Goal: Information Seeking & Learning: Learn about a topic

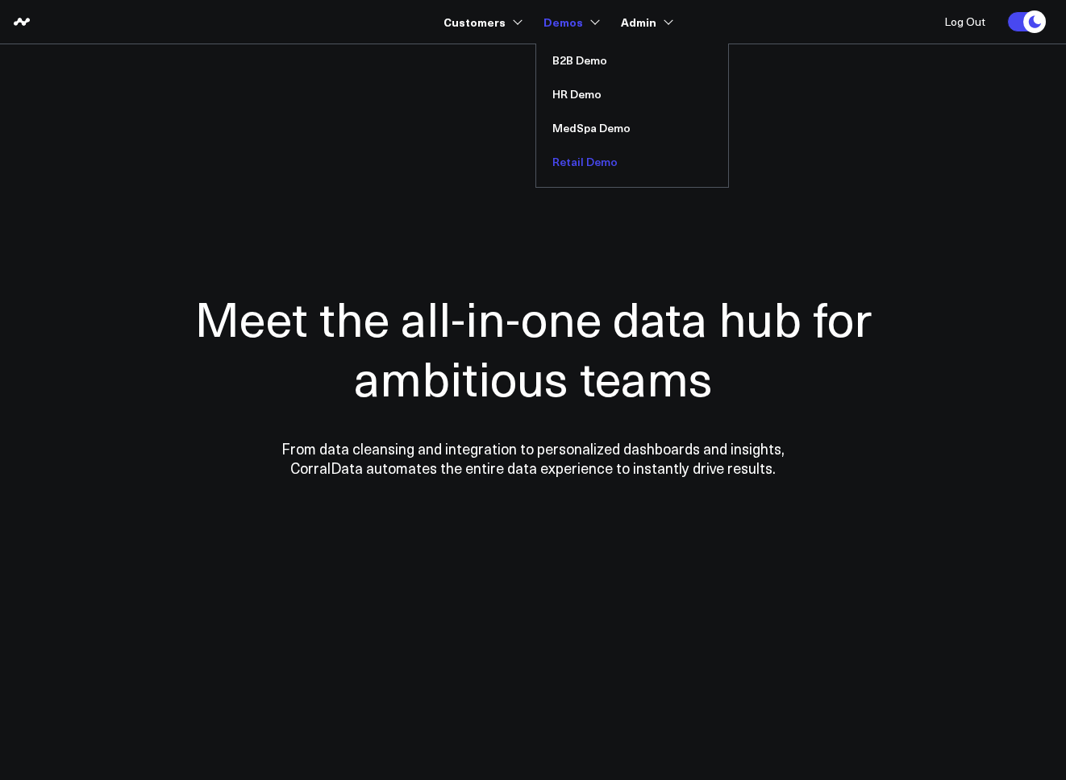
click at [577, 160] on link "Retail Demo" at bounding box center [632, 162] width 192 height 34
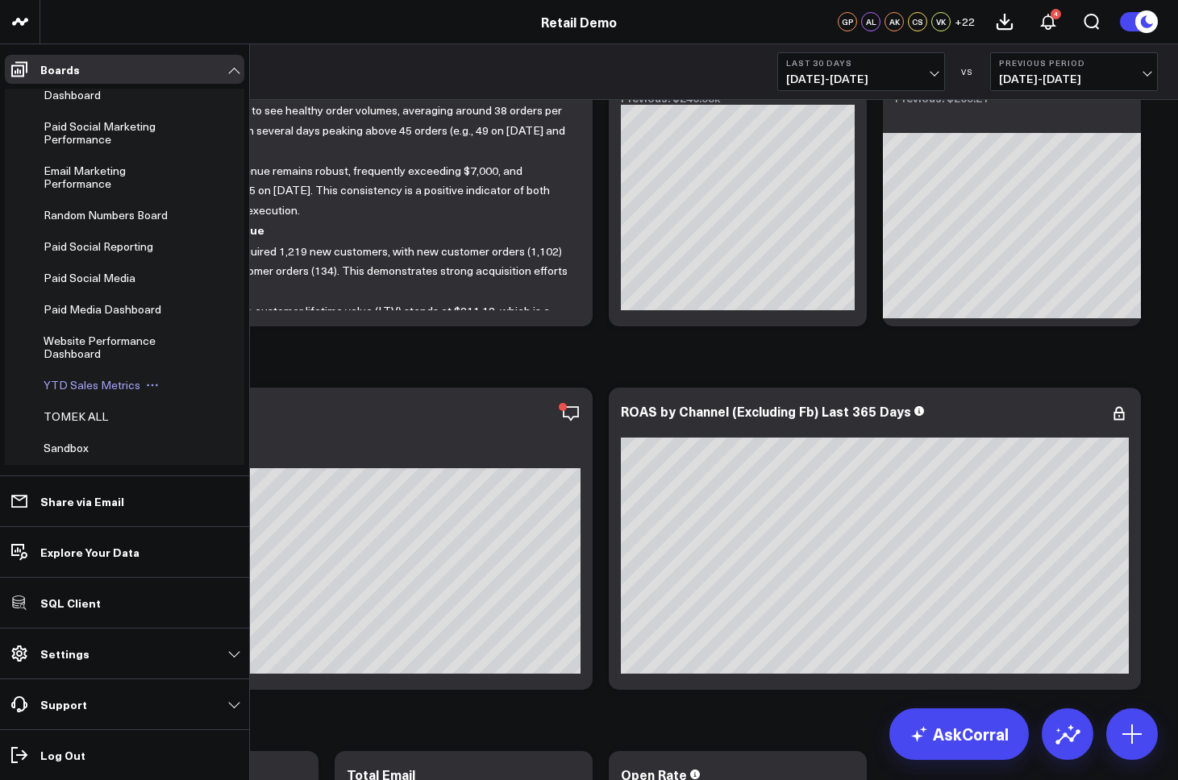
scroll to position [549, 0]
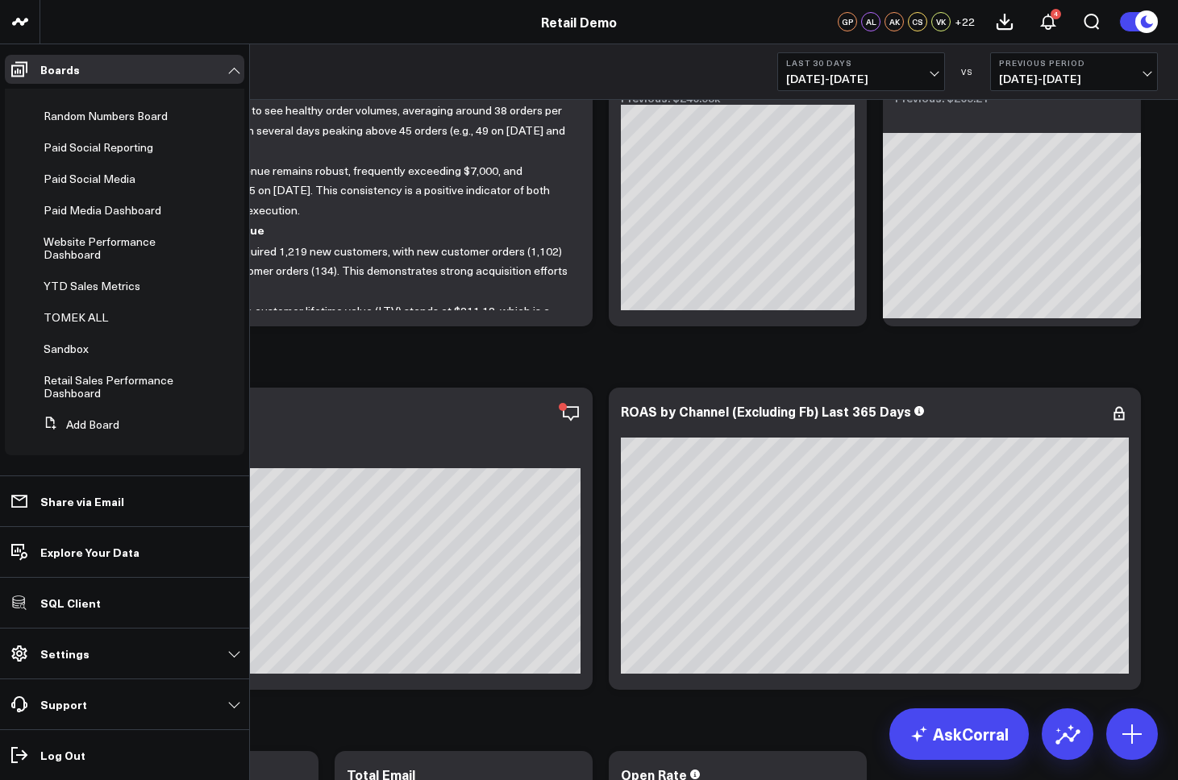
click at [87, 653] on link "Settings" at bounding box center [124, 653] width 239 height 29
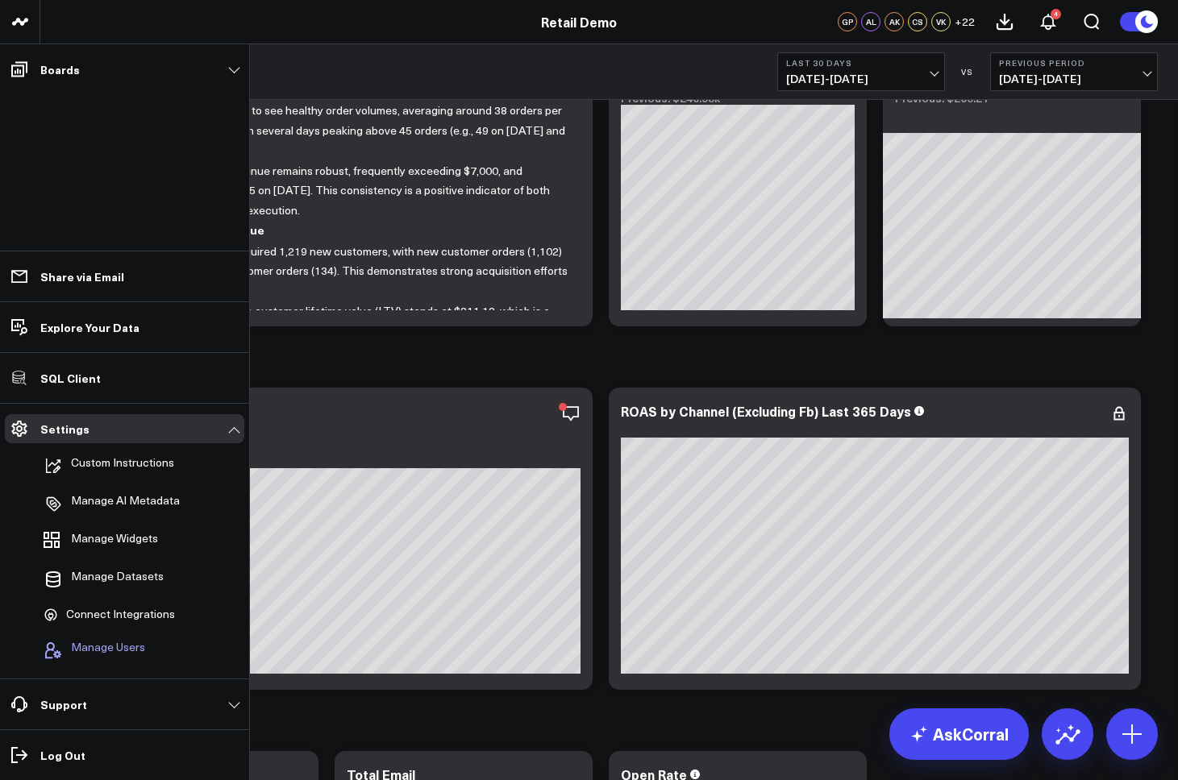
click at [96, 647] on span "Manage Users" at bounding box center [108, 650] width 74 height 19
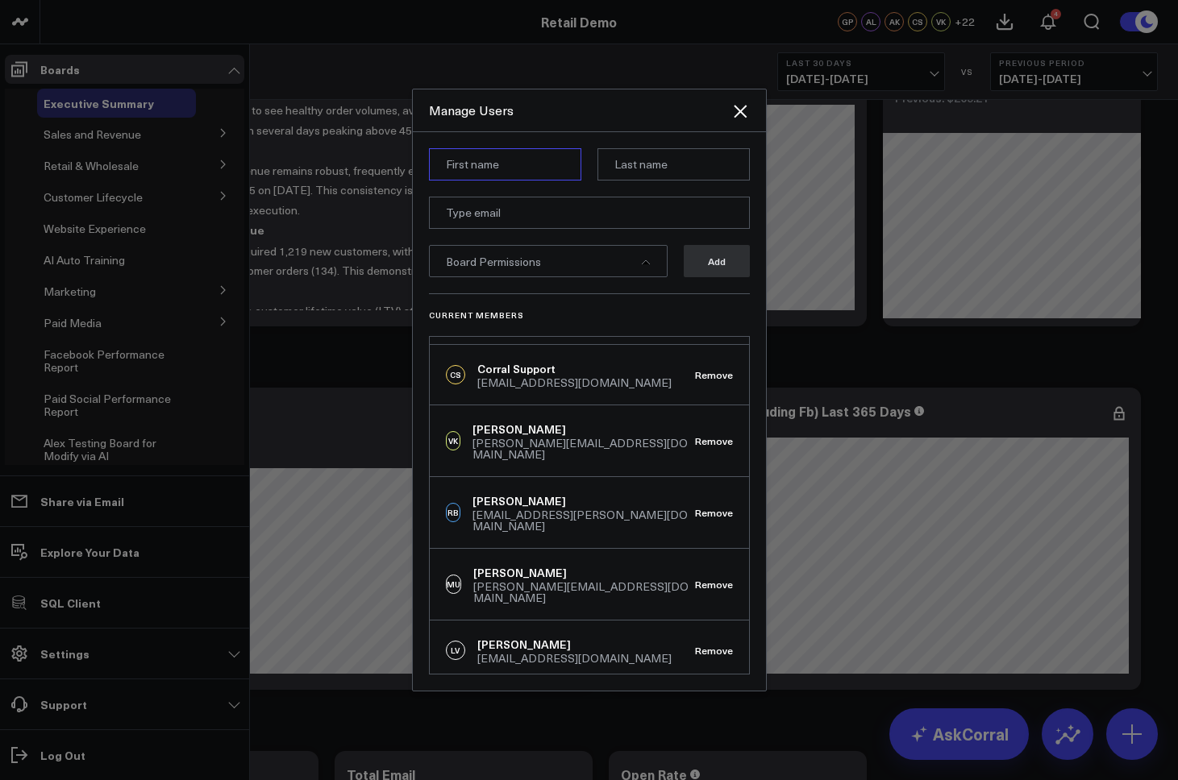
scroll to position [394, 0]
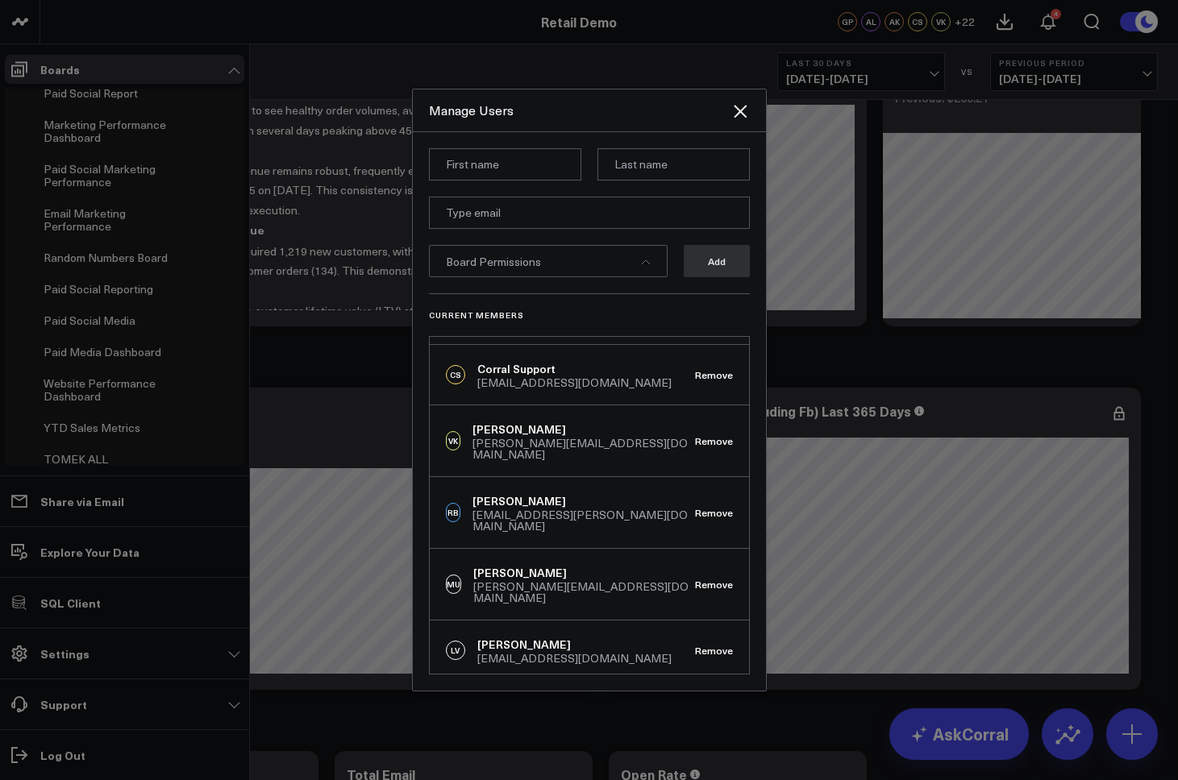
click at [756, 113] on div "Manage Users" at bounding box center [589, 110] width 353 height 43
click at [738, 114] on icon "Close" at bounding box center [740, 111] width 13 height 13
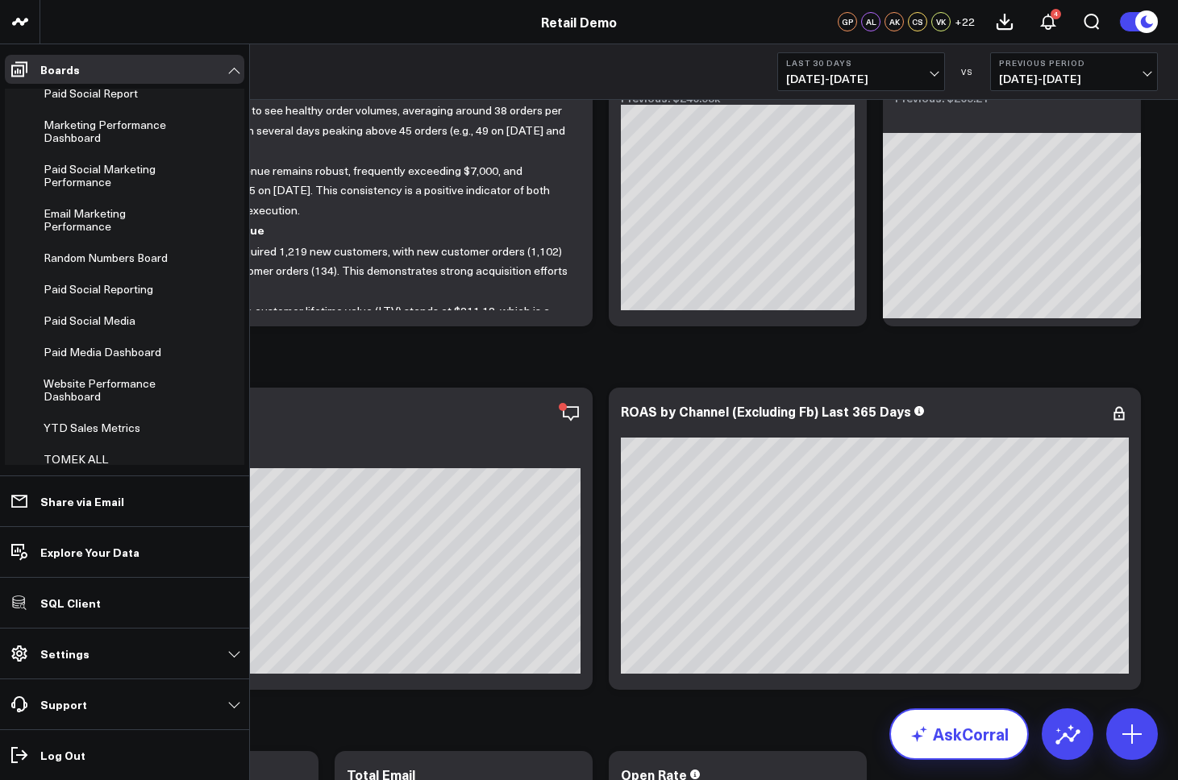
click at [964, 749] on link "AskCorral" at bounding box center [958, 735] width 139 height 52
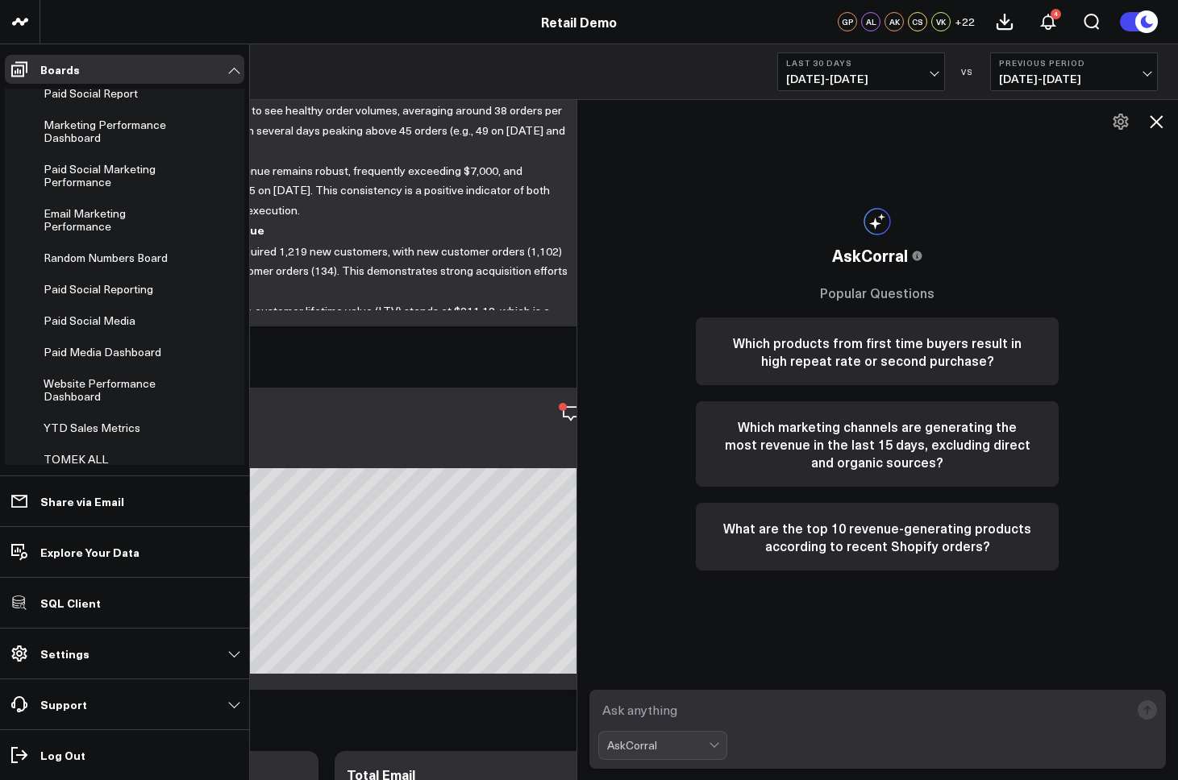
click at [1065, 125] on icon at bounding box center [1120, 121] width 19 height 19
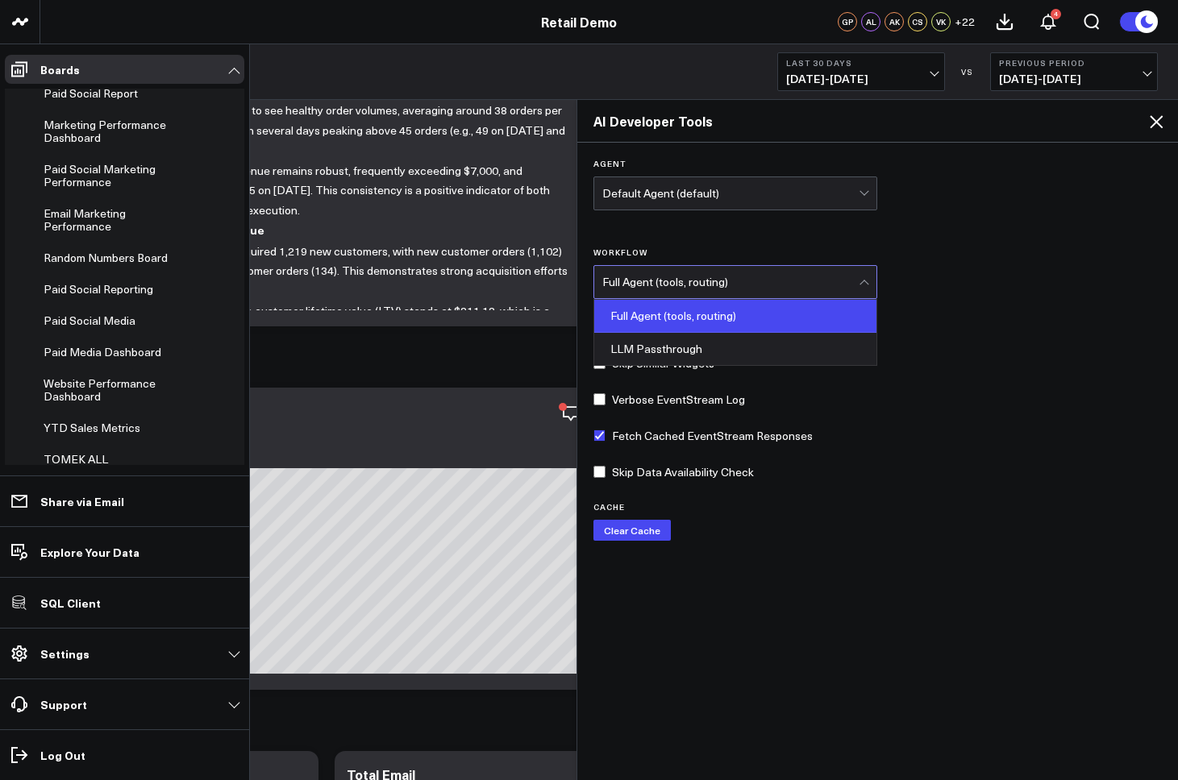
click at [680, 286] on div "Full Agent (tools, routing)" at bounding box center [730, 282] width 257 height 13
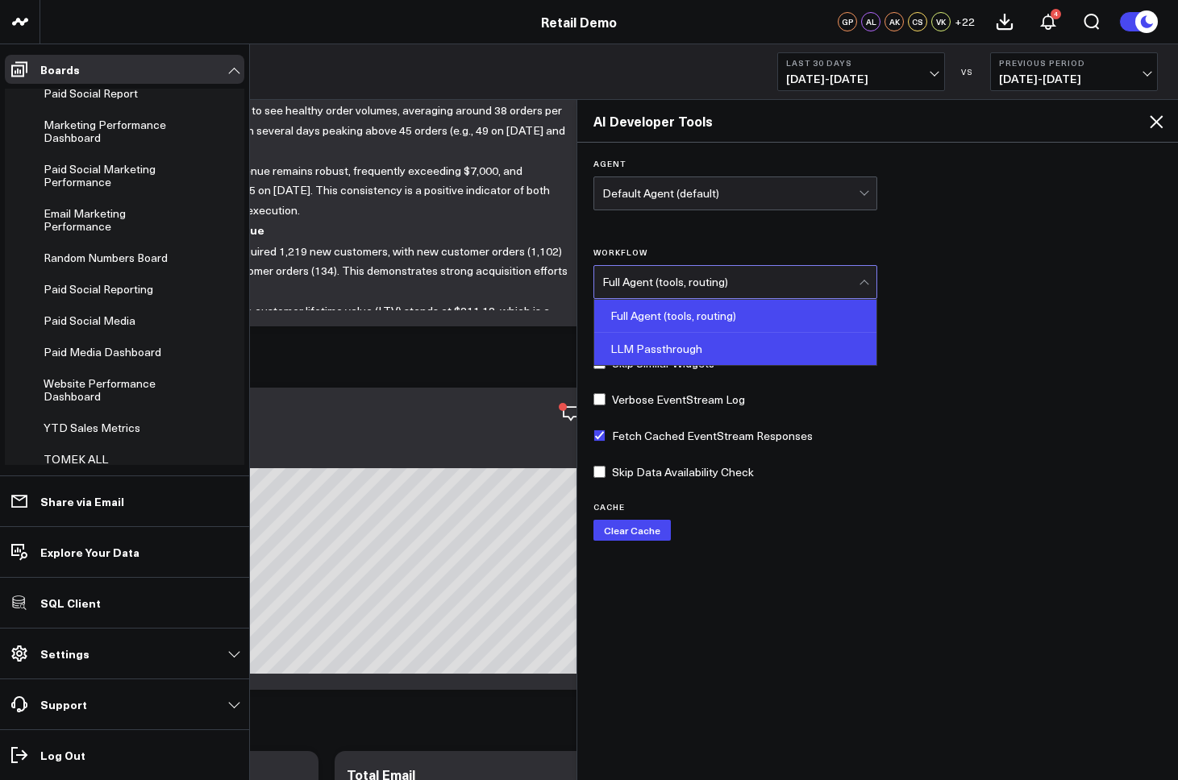
click at [686, 348] on div "LLM Passthrough" at bounding box center [735, 349] width 283 height 32
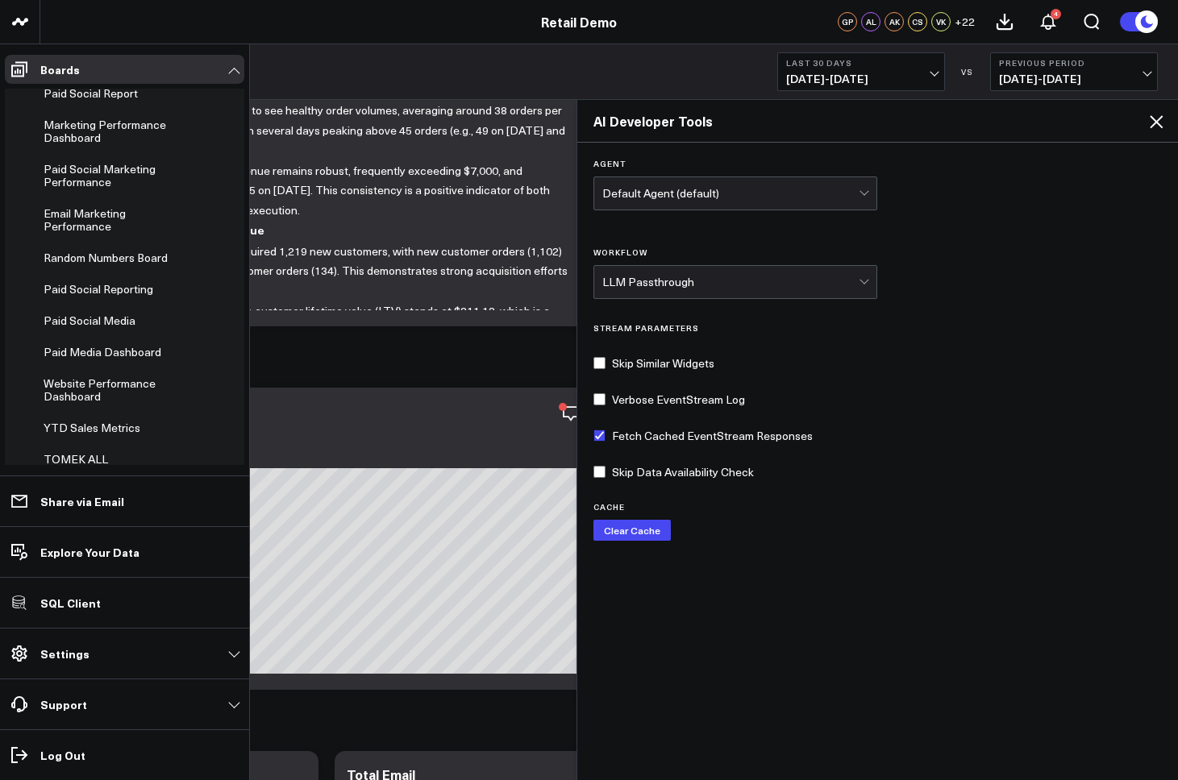
scroll to position [139, 0]
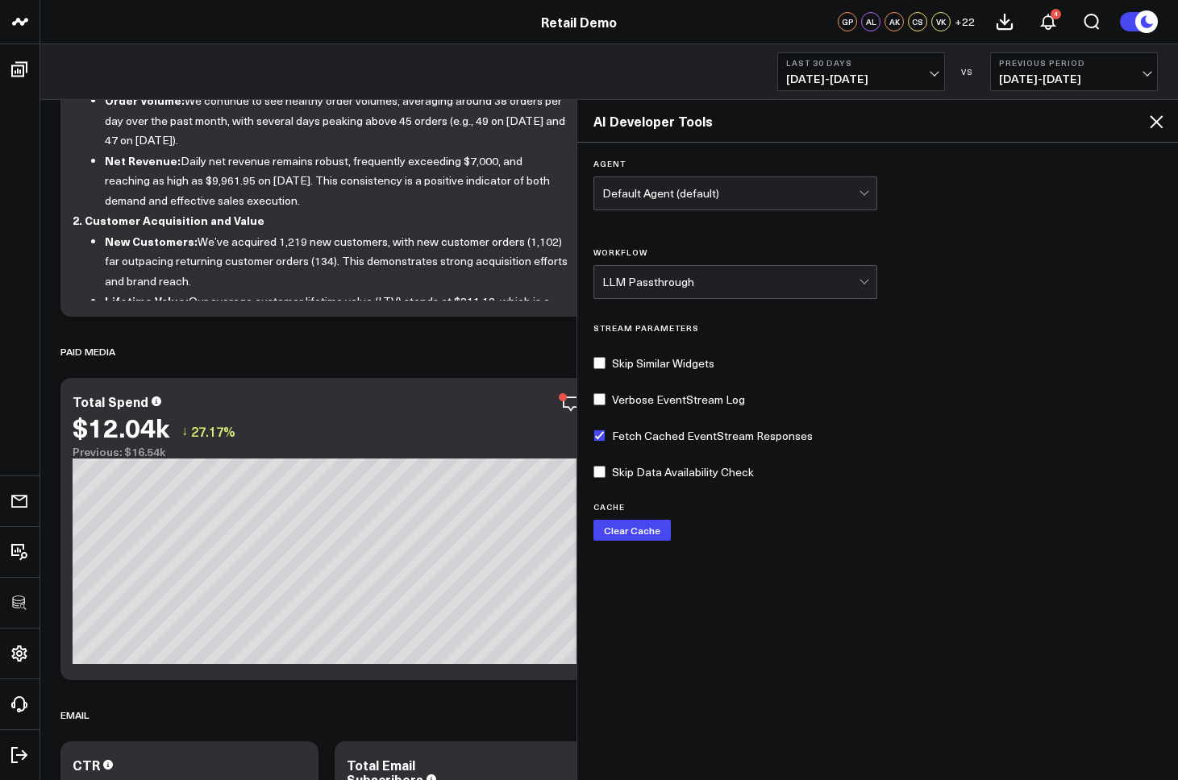
click at [1065, 123] on icon at bounding box center [1155, 121] width 19 height 19
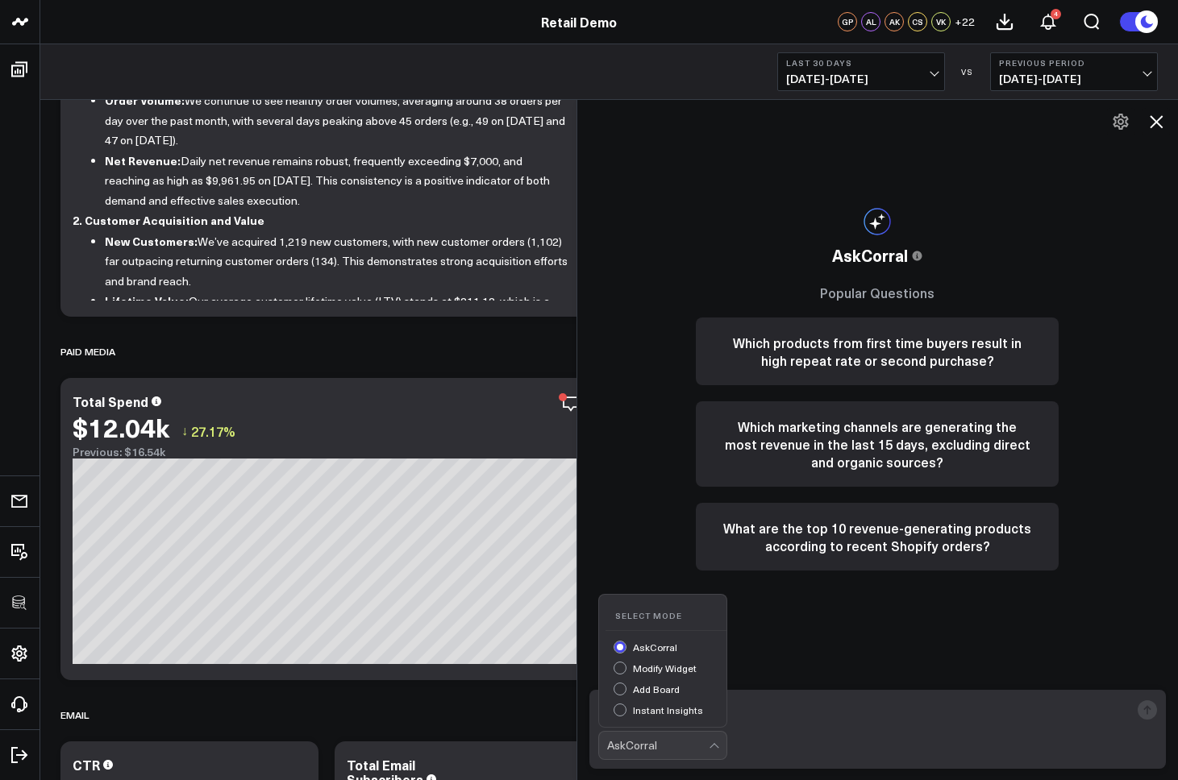
click at [648, 747] on div "AskCorral" at bounding box center [658, 745] width 102 height 13
click at [617, 665] on div "Modify Widget" at bounding box center [669, 670] width 113 height 17
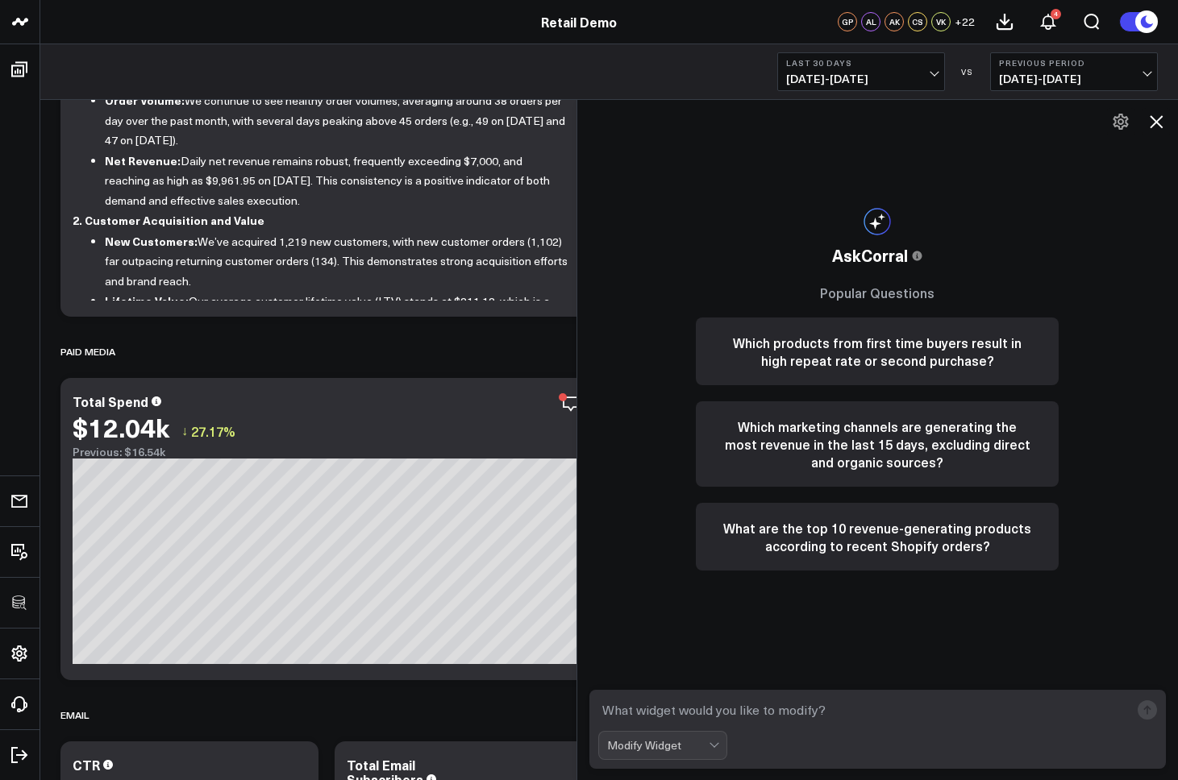
click at [633, 751] on div "Modify Widget" at bounding box center [658, 745] width 102 height 13
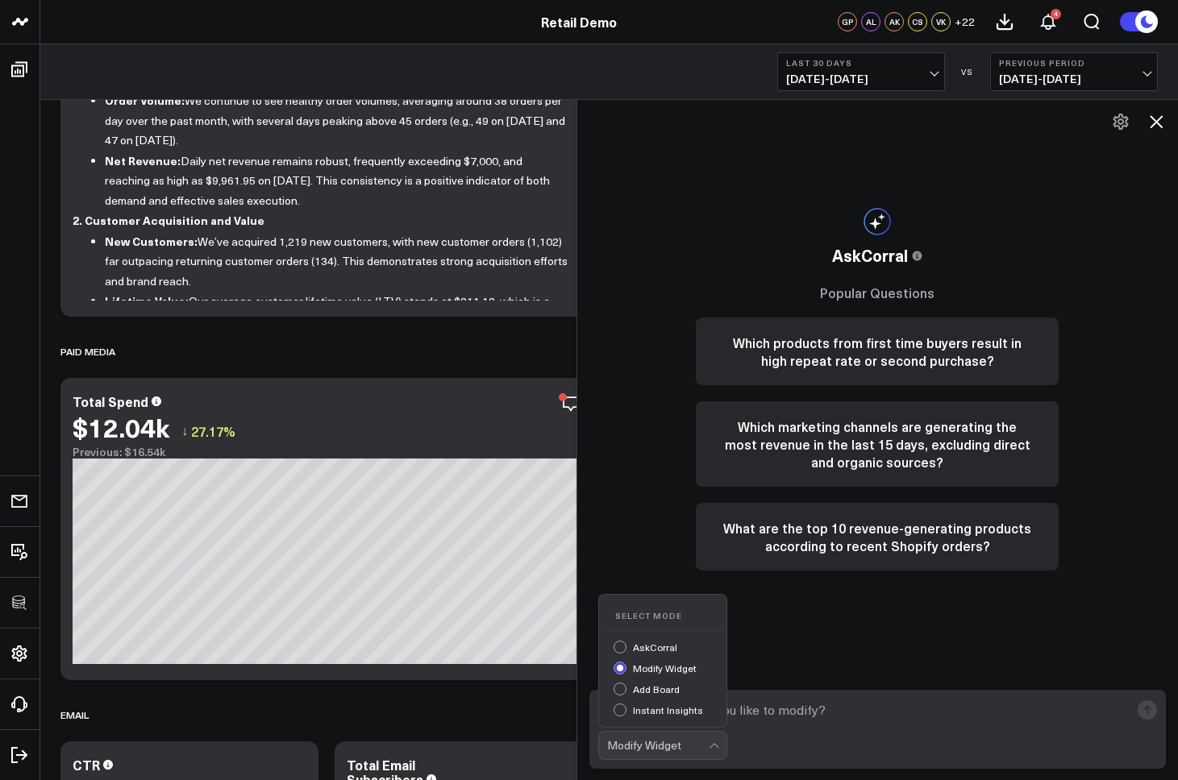
click at [622, 687] on div "Add Board" at bounding box center [669, 691] width 113 height 17
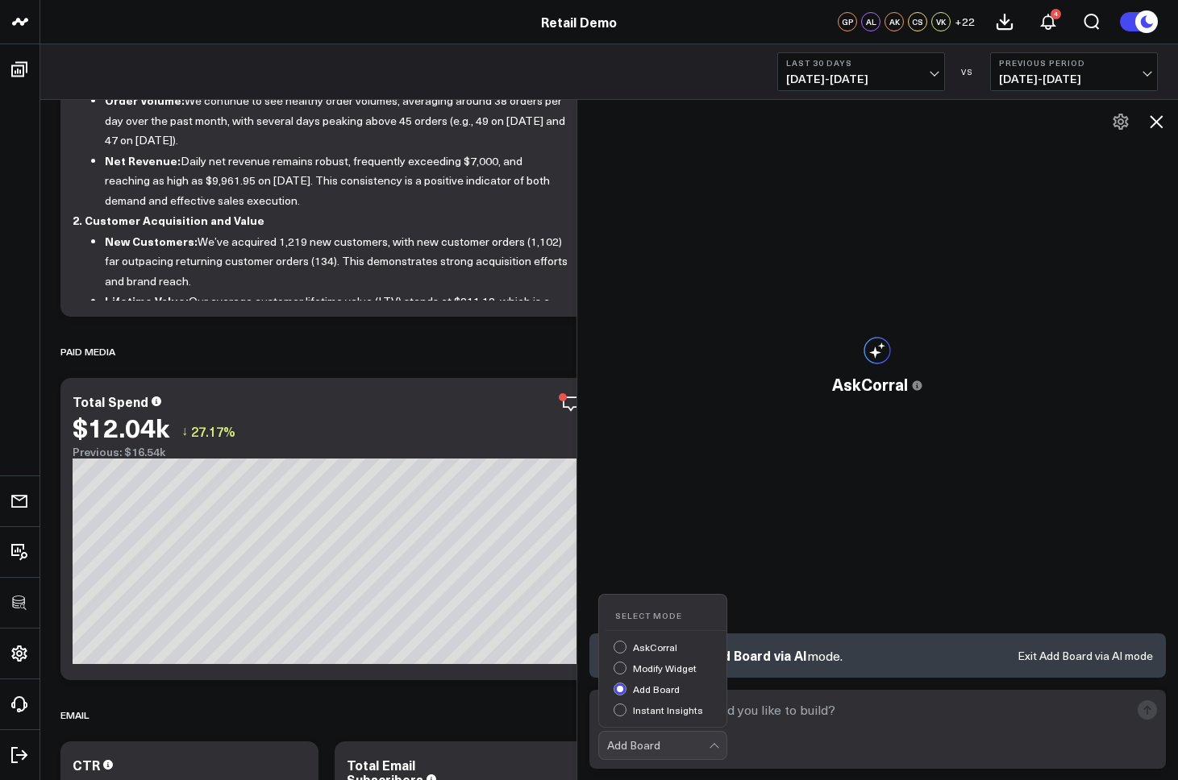
click at [644, 746] on div "Add Board" at bounding box center [658, 745] width 102 height 13
click at [617, 646] on div "AskCorral" at bounding box center [669, 649] width 113 height 17
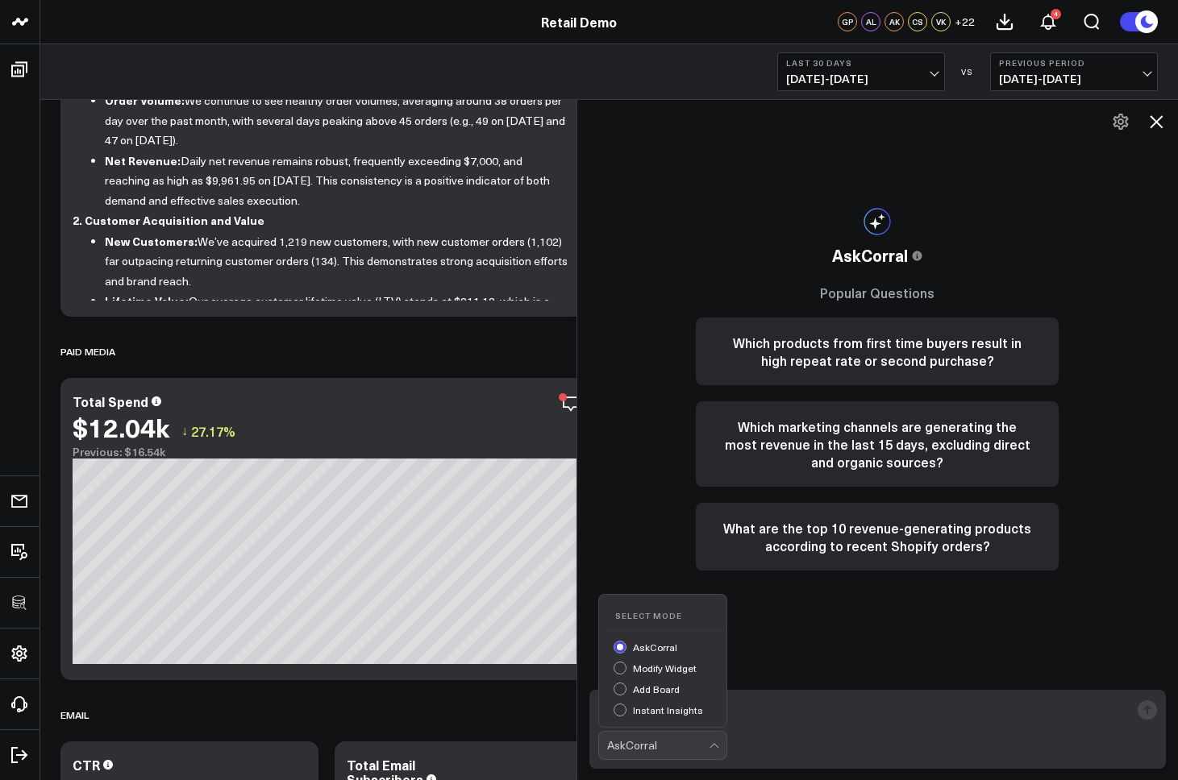
click at [641, 746] on div "AskCorral" at bounding box center [658, 745] width 102 height 13
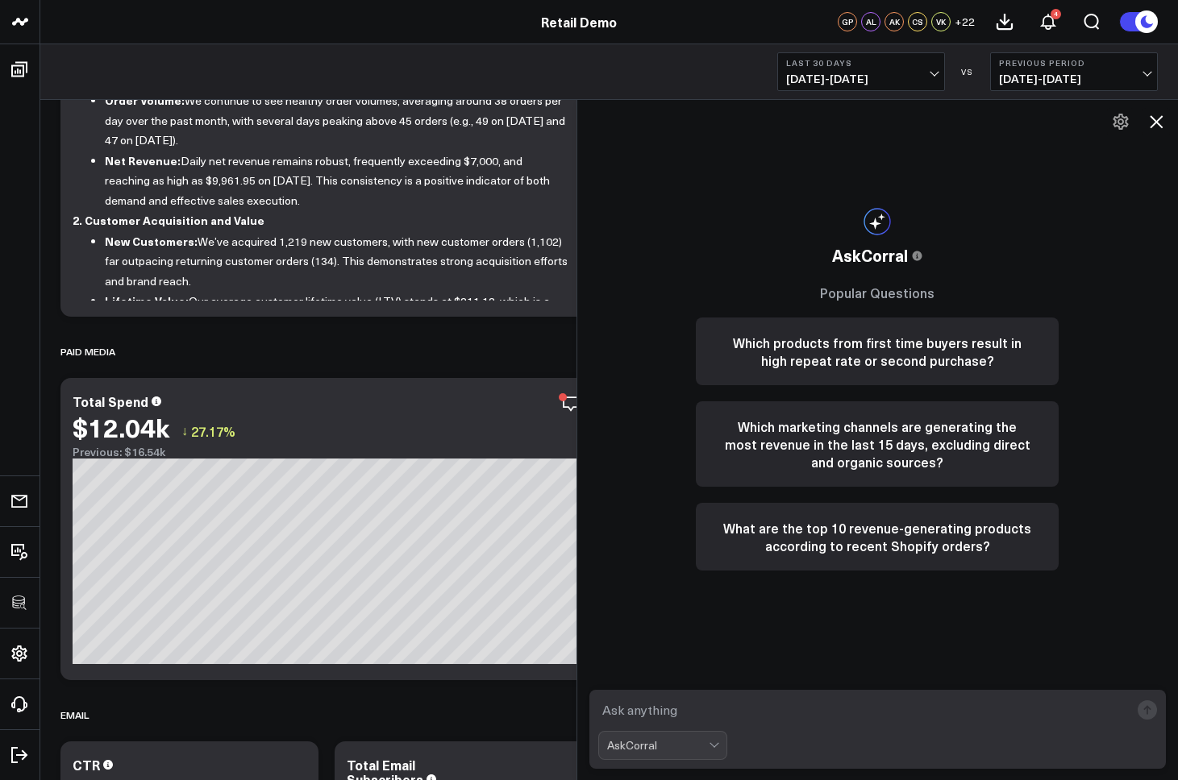
click at [641, 746] on div "AskCorral" at bounding box center [658, 745] width 102 height 13
click at [661, 746] on div "AskCorral" at bounding box center [658, 745] width 102 height 13
click at [1065, 114] on button at bounding box center [1120, 121] width 27 height 27
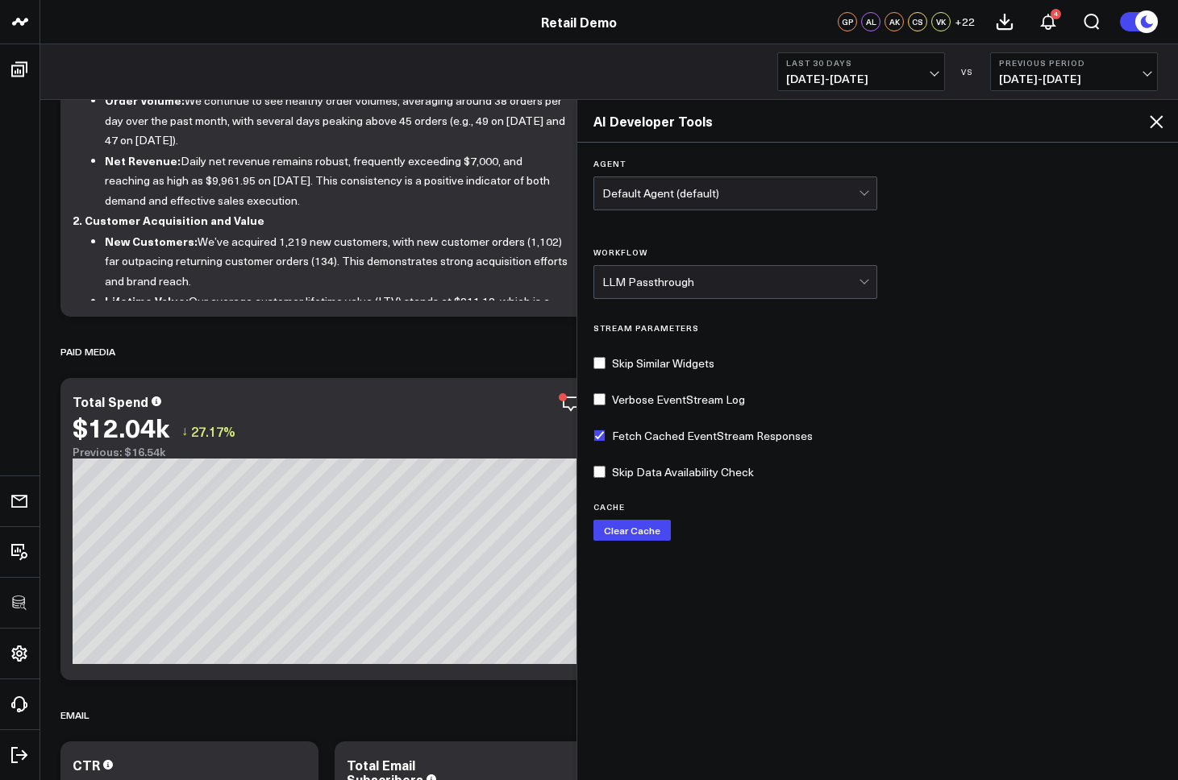
click at [664, 200] on div "Default Agent (default)" at bounding box center [730, 193] width 257 height 32
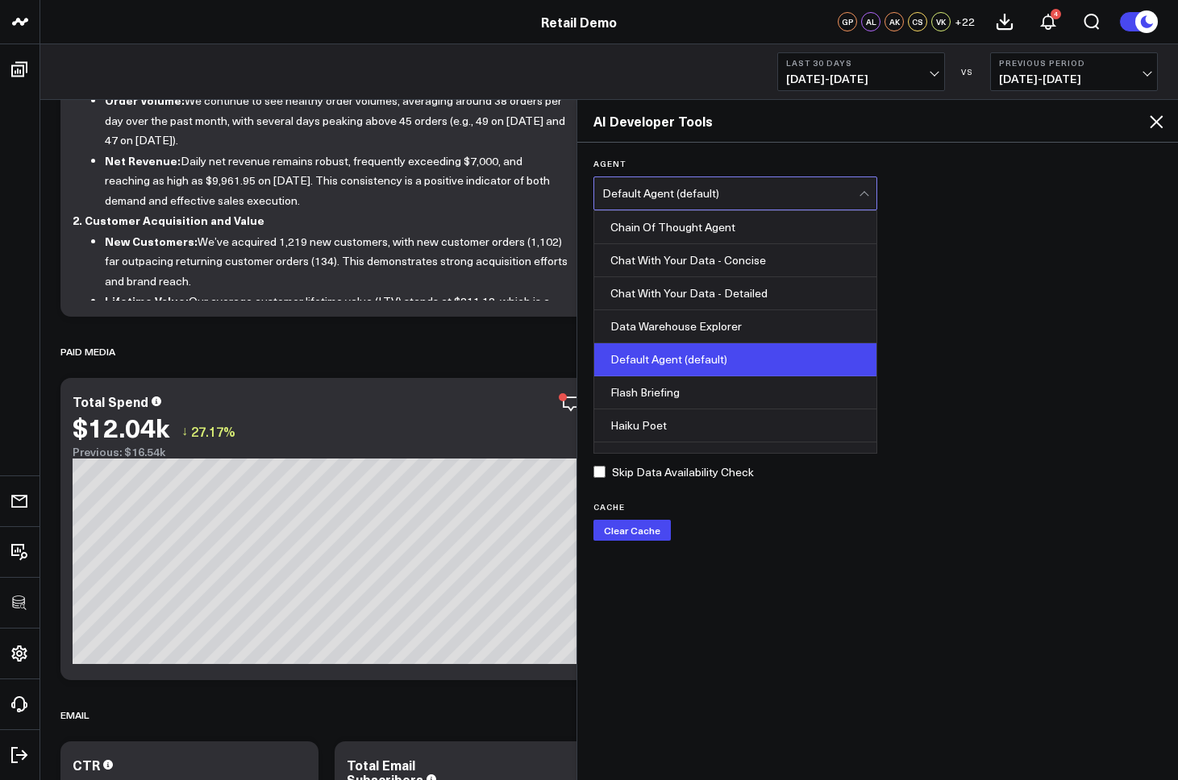
click at [962, 223] on div "Agent Chat With Your Data - Detailed, 3 of 8. 8 results available. Use Up and D…" at bounding box center [877, 460] width 601 height 635
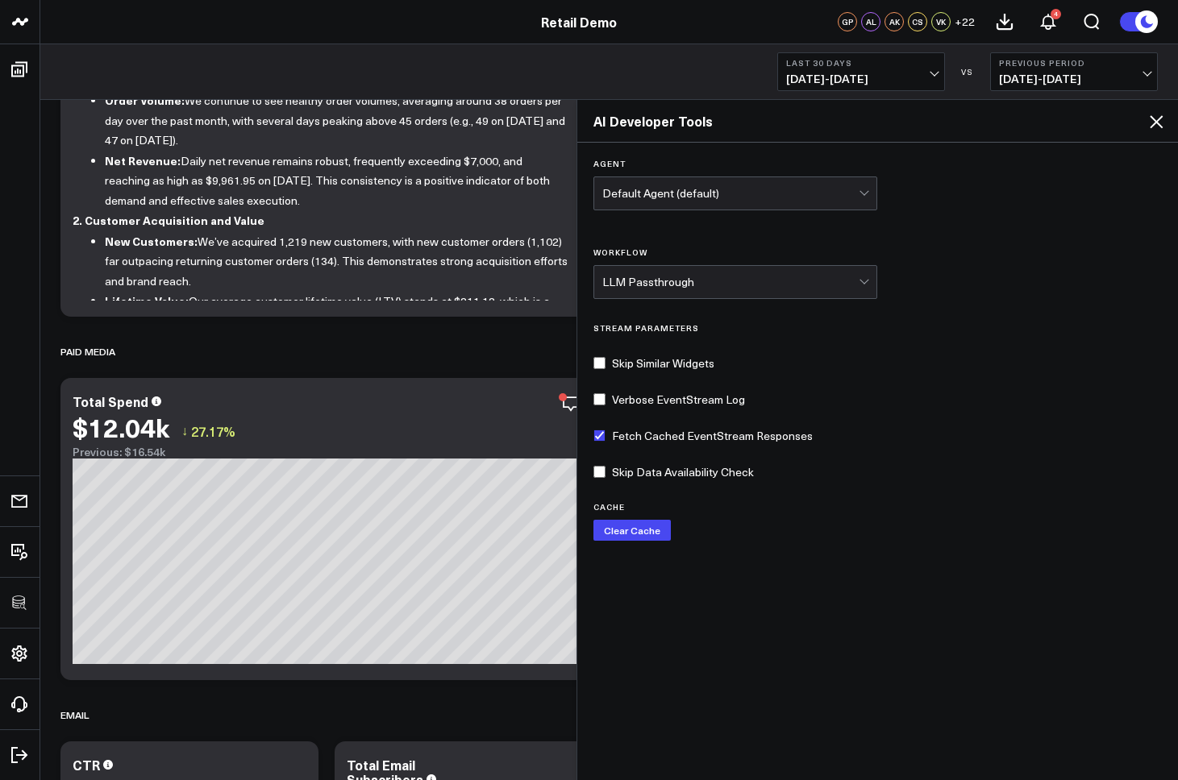
drag, startPoint x: 1154, startPoint y: 123, endPoint x: 1132, endPoint y: 162, distance: 45.1
click at [1065, 123] on icon at bounding box center [1155, 121] width 19 height 19
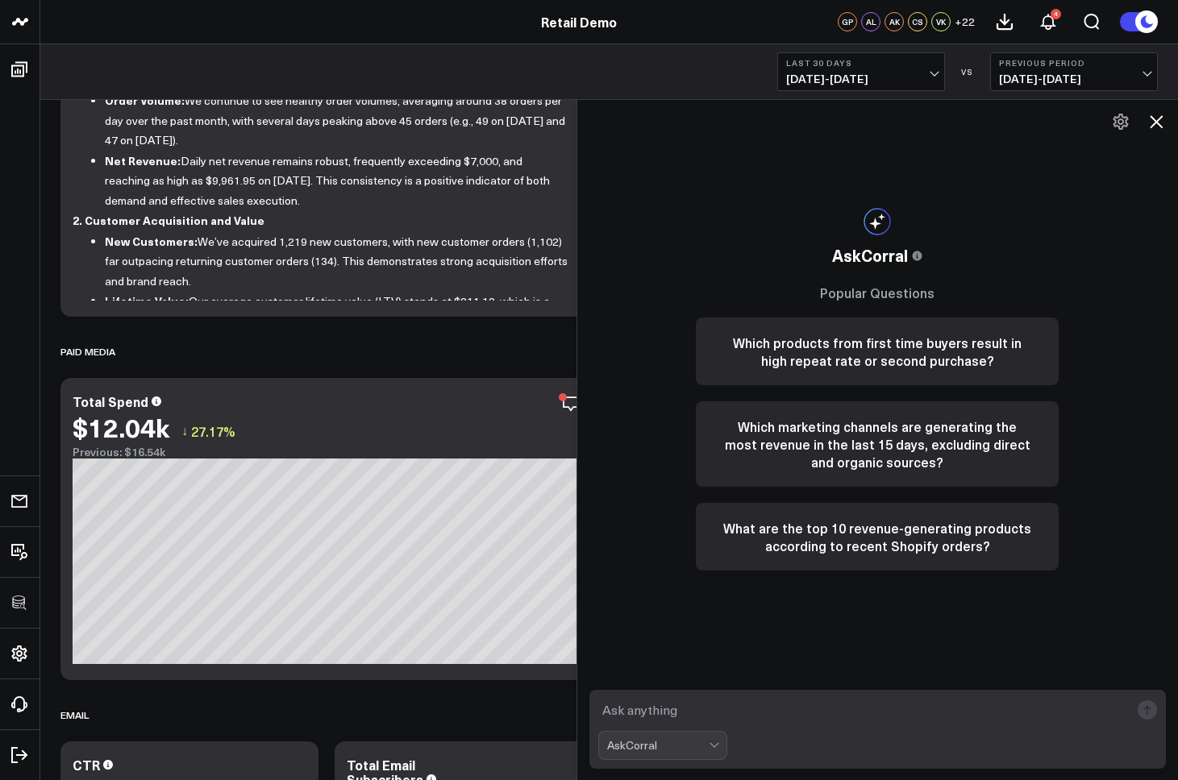
click at [701, 706] on textarea at bounding box center [864, 710] width 532 height 29
type textarea "what are my top sources of revenue?"
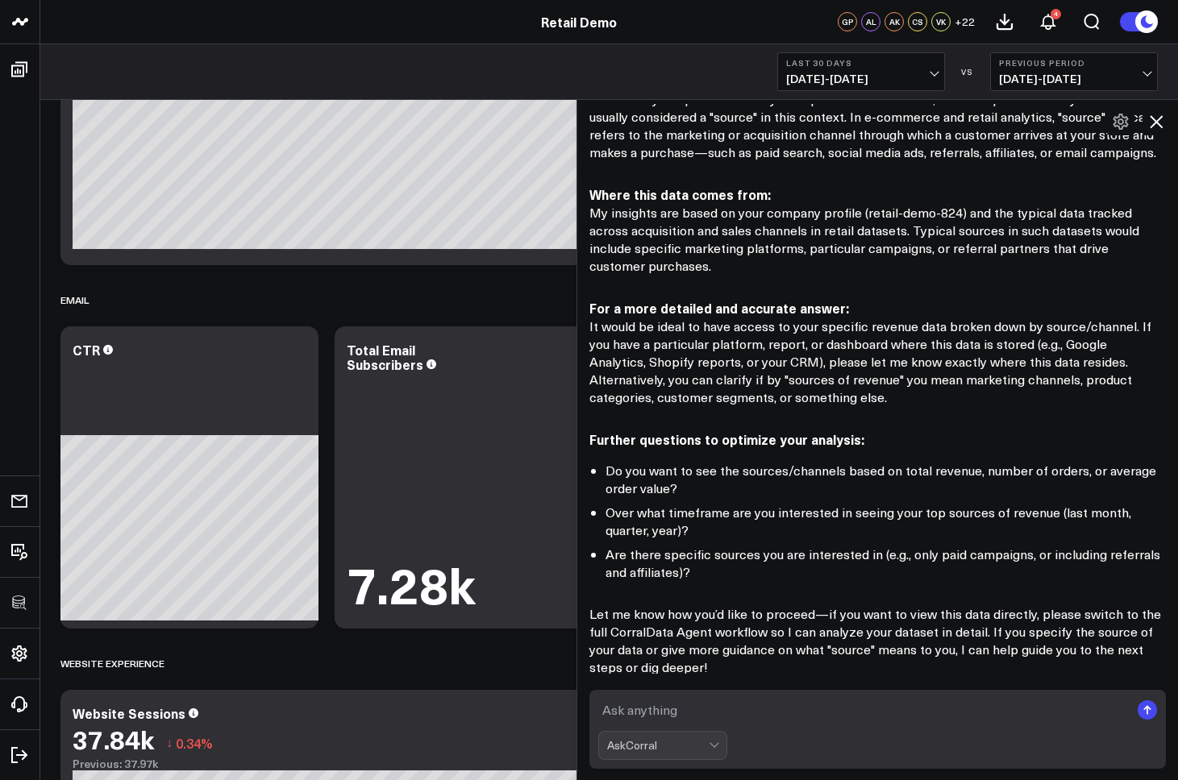
scroll to position [162, 0]
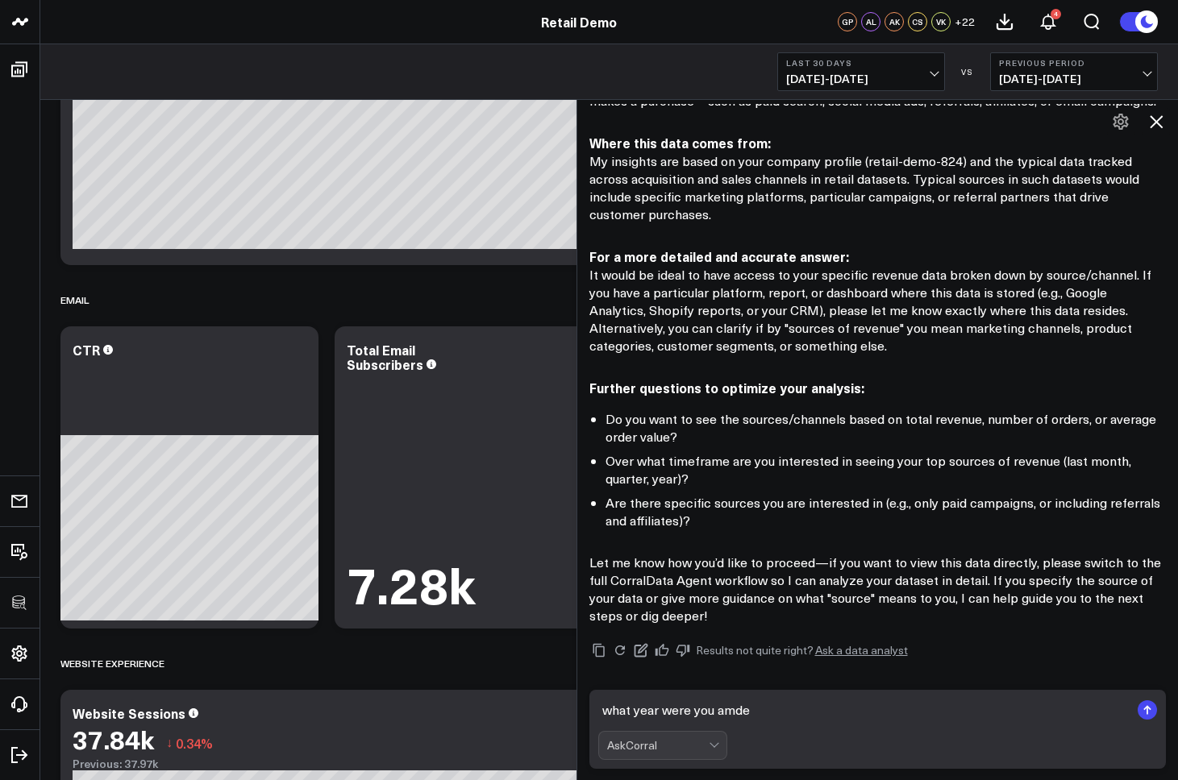
type textarea "what year were you amde?"
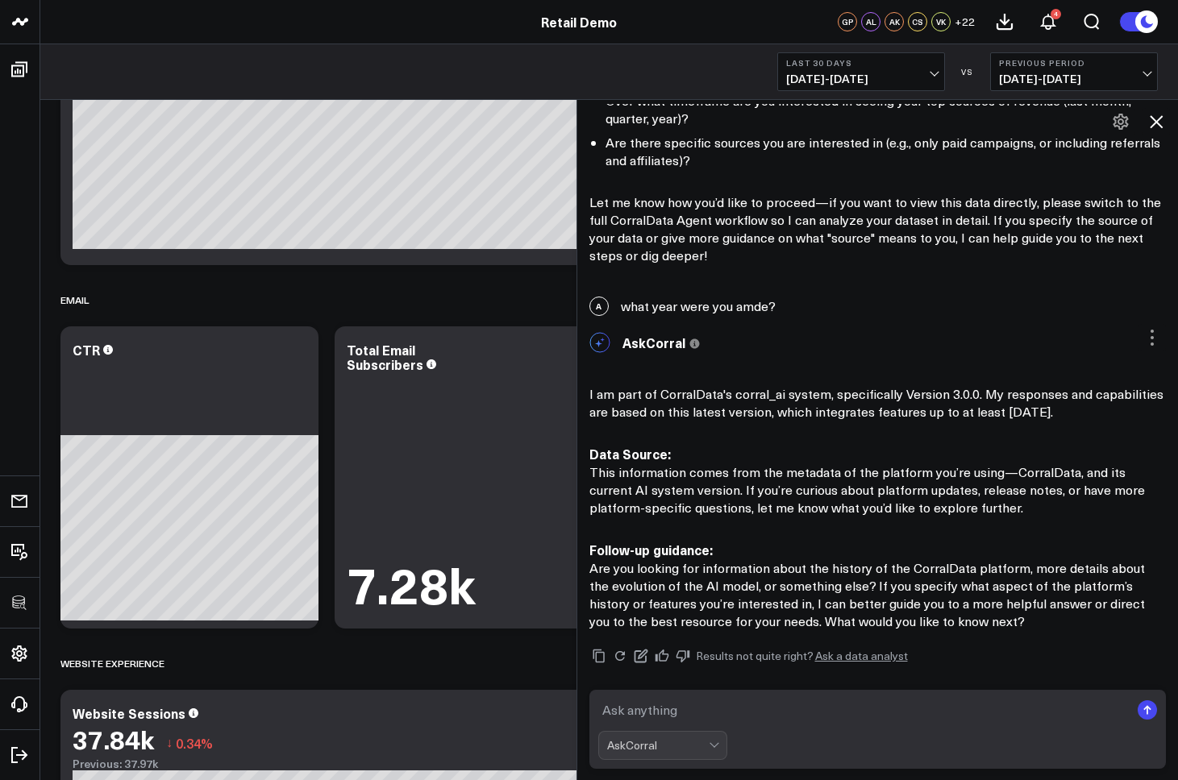
scroll to position [526, 0]
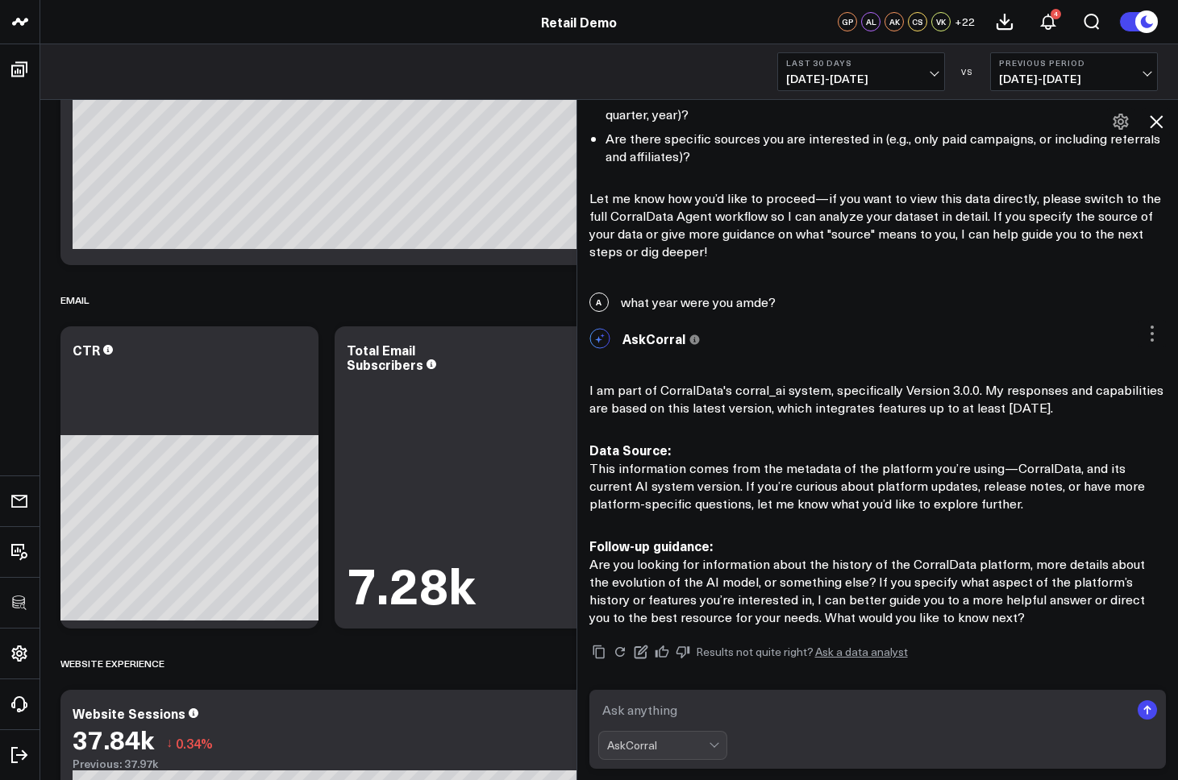
click at [680, 710] on textarea at bounding box center [864, 710] width 532 height 29
type textarea "whats the meaning of life?"
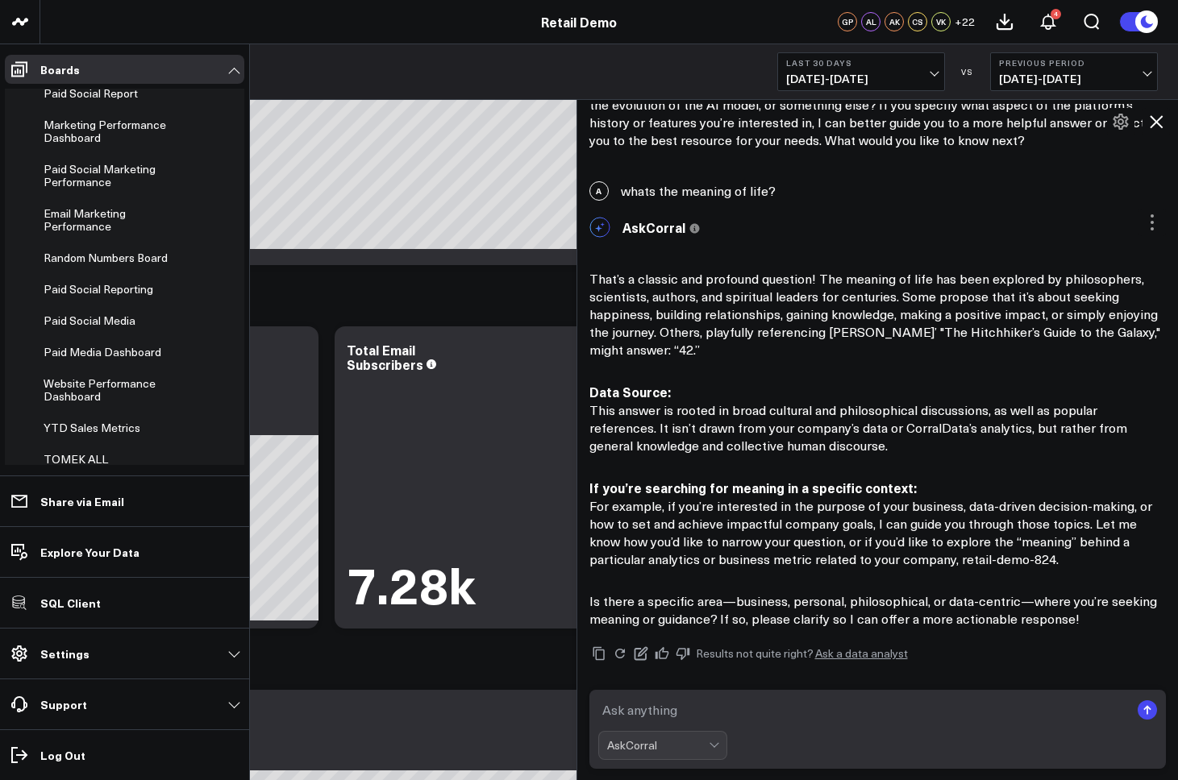
scroll to position [291, 0]
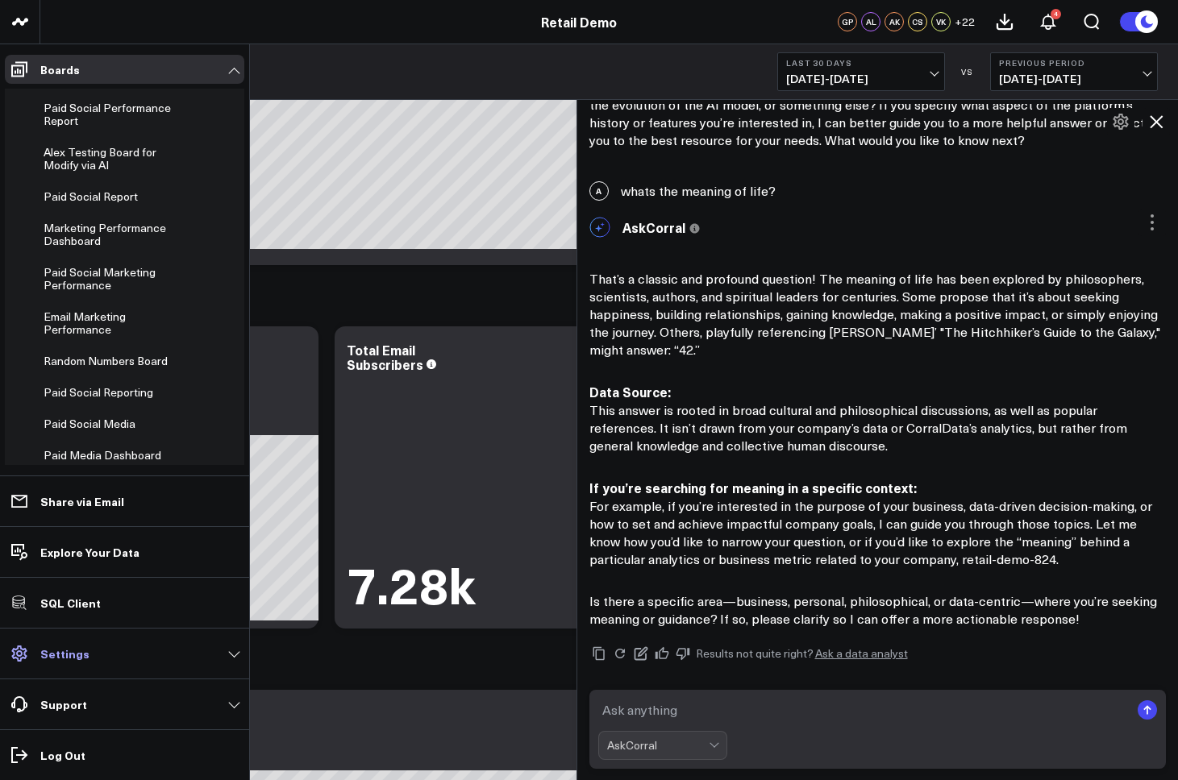
click at [56, 659] on p "Settings" at bounding box center [64, 653] width 49 height 13
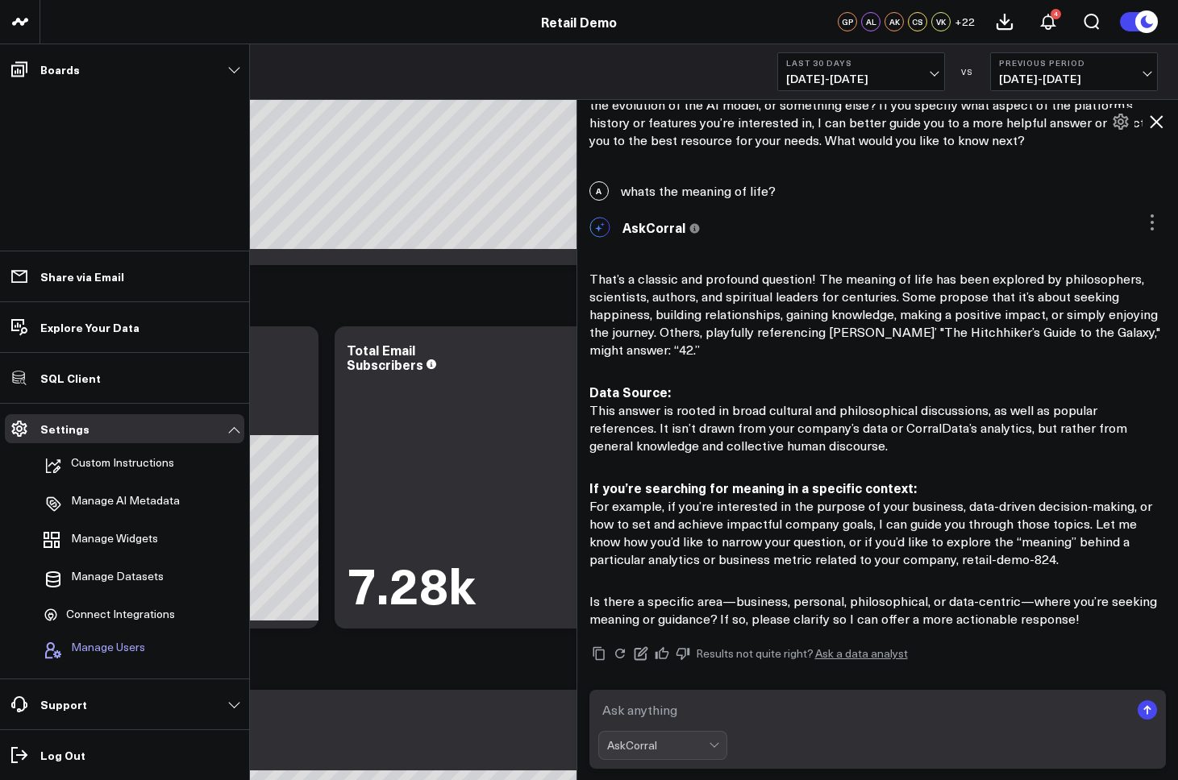
click at [109, 651] on span "Manage Users" at bounding box center [108, 650] width 74 height 19
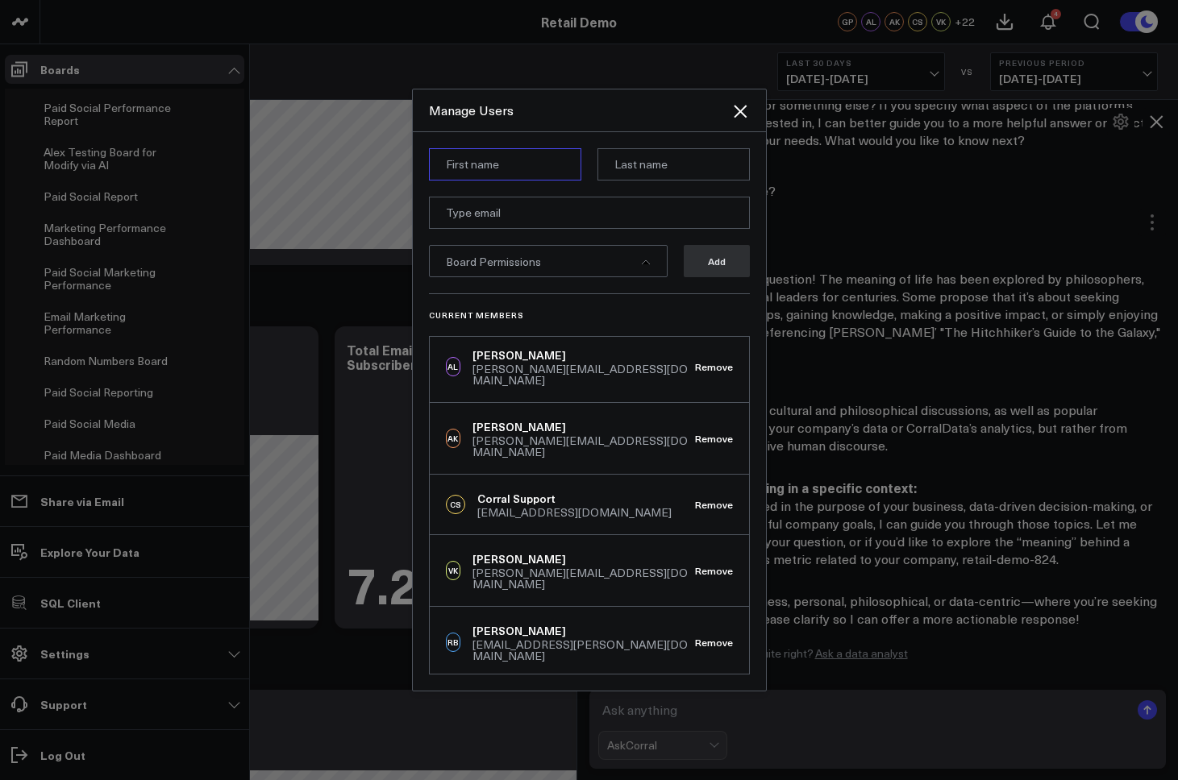
scroll to position [201, 0]
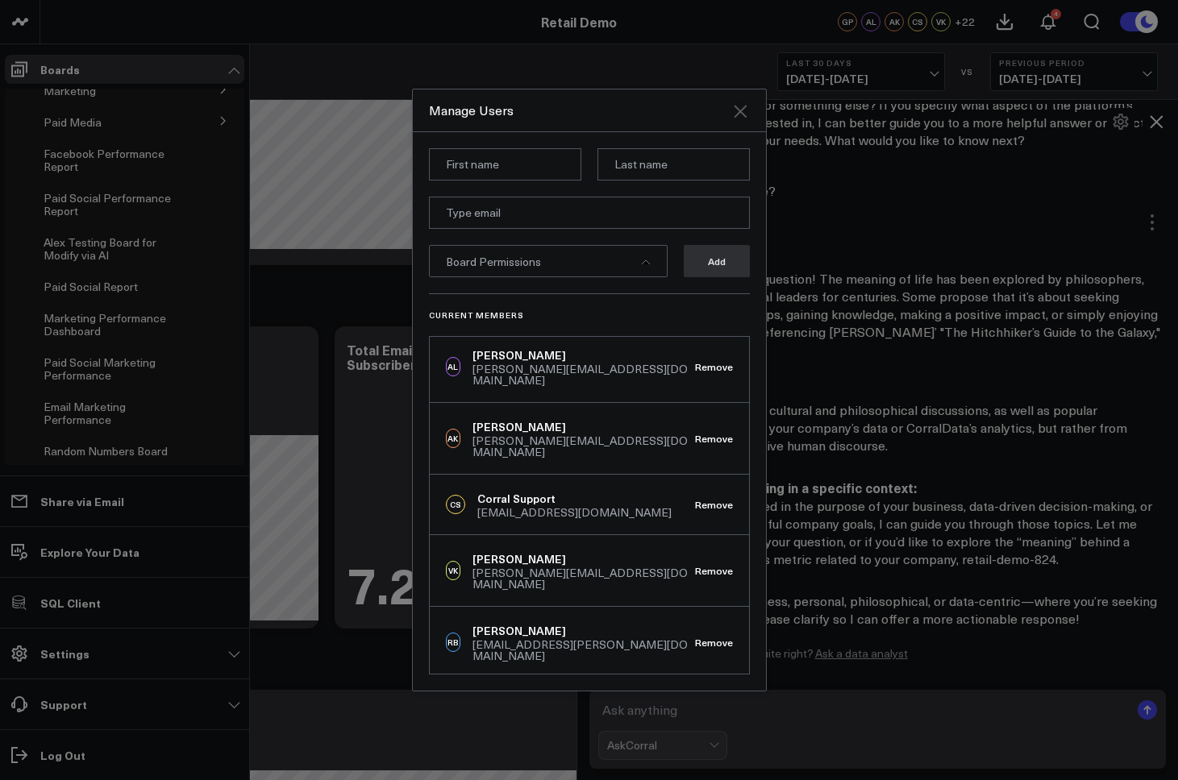
click at [741, 110] on icon "Close" at bounding box center [740, 111] width 13 height 13
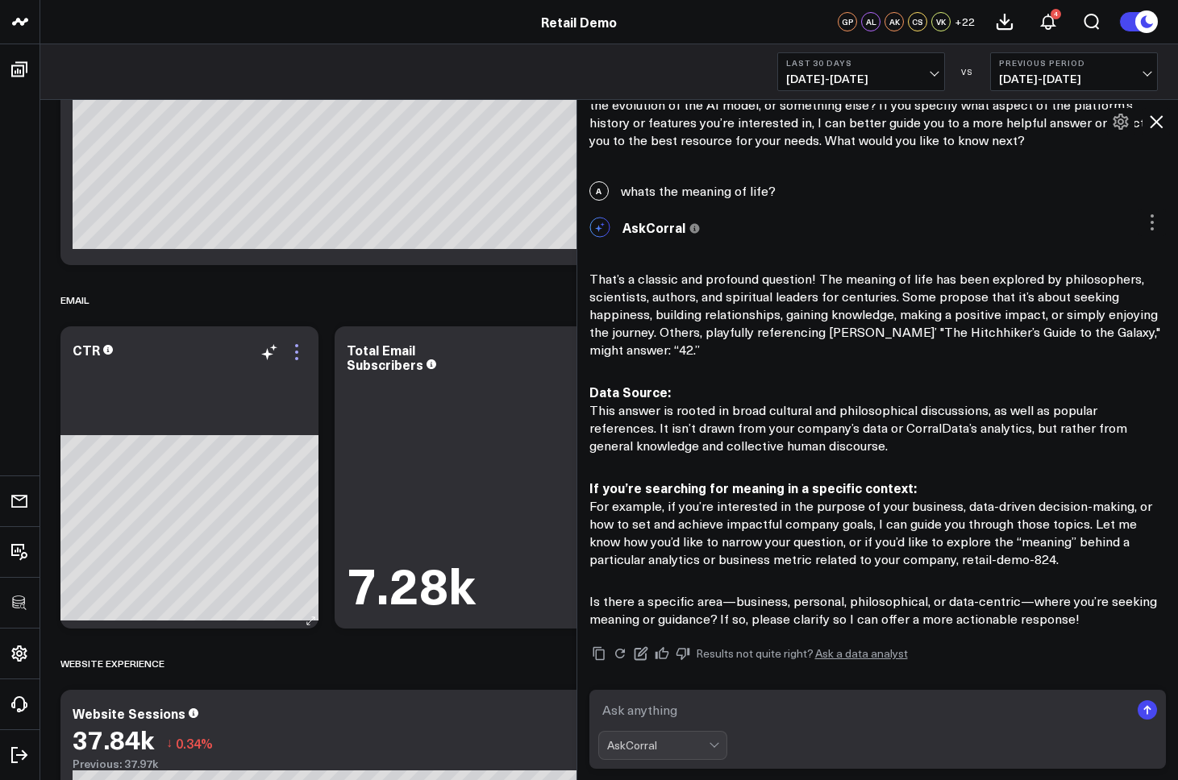
click at [298, 355] on icon at bounding box center [296, 352] width 19 height 19
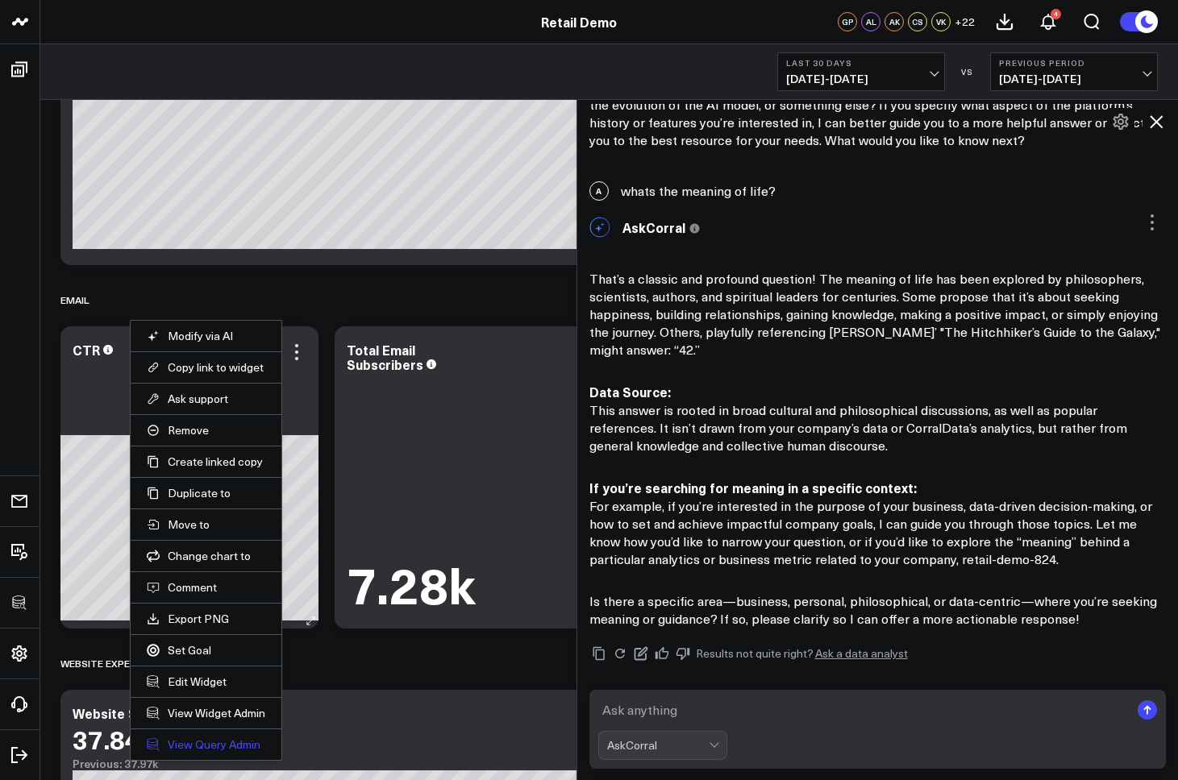
click at [210, 749] on link "View Query Admin" at bounding box center [206, 745] width 118 height 15
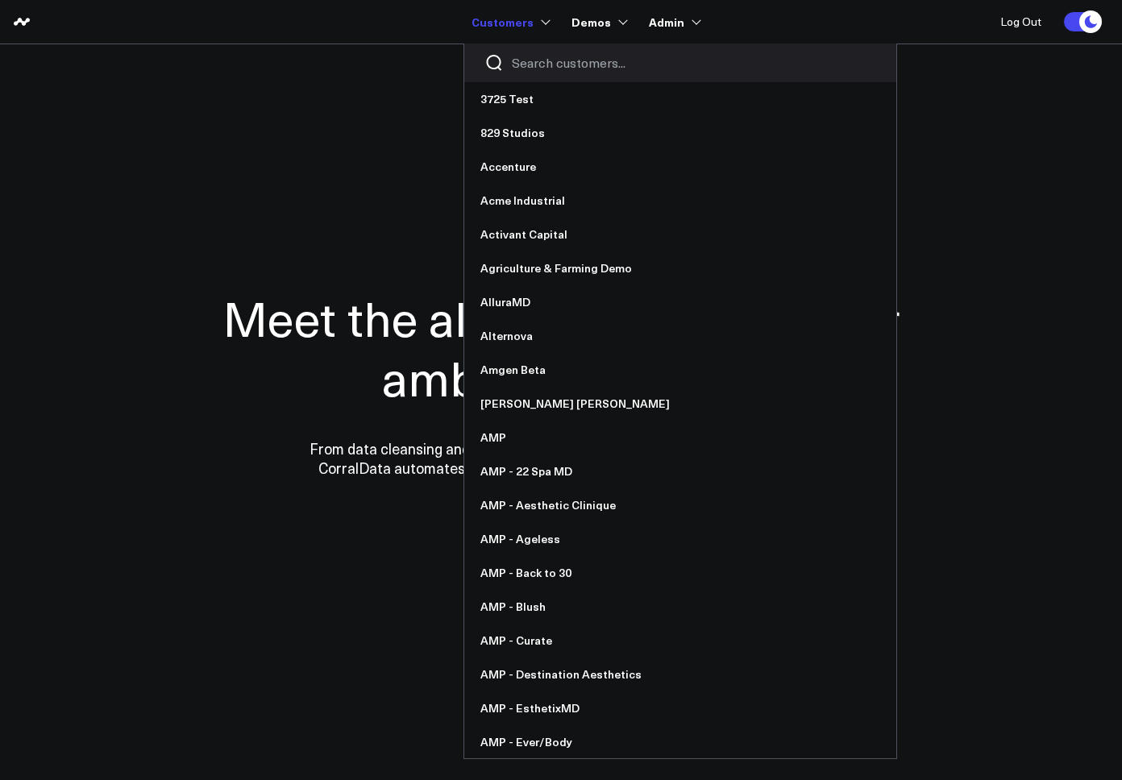
click at [527, 61] on input "Search customers input" at bounding box center [694, 63] width 364 height 18
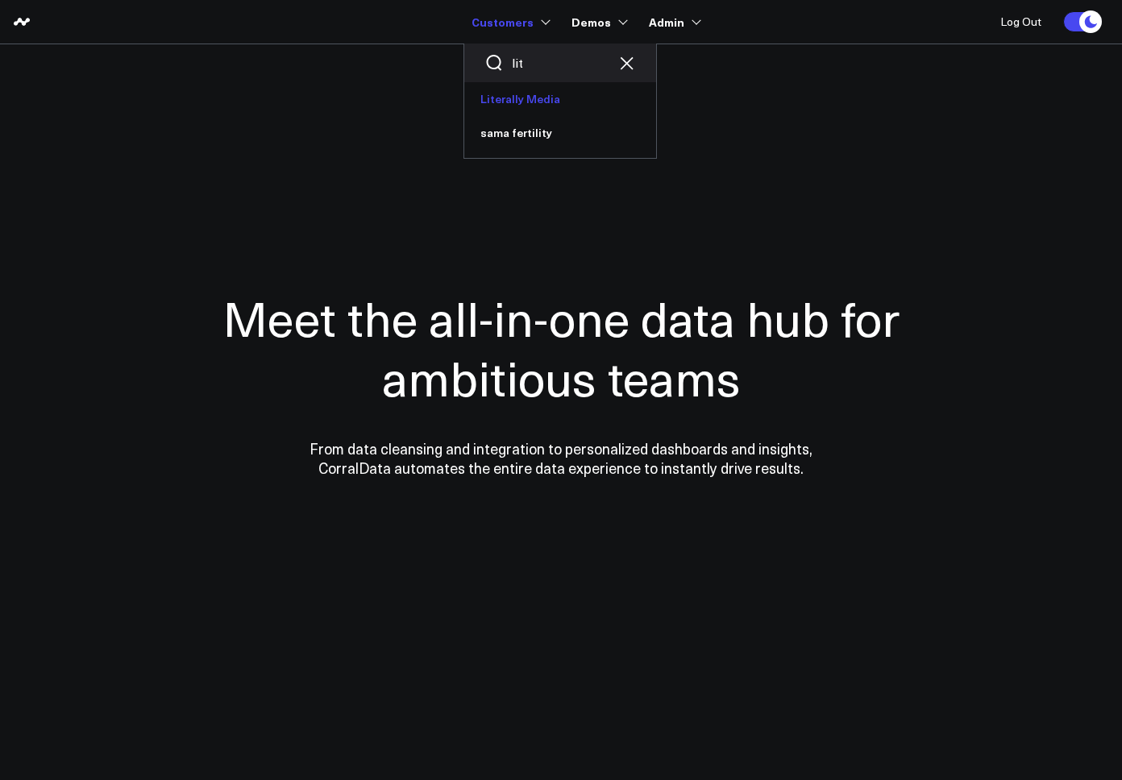
type input "lit"
click at [524, 98] on link "Literally Media" at bounding box center [560, 99] width 192 height 34
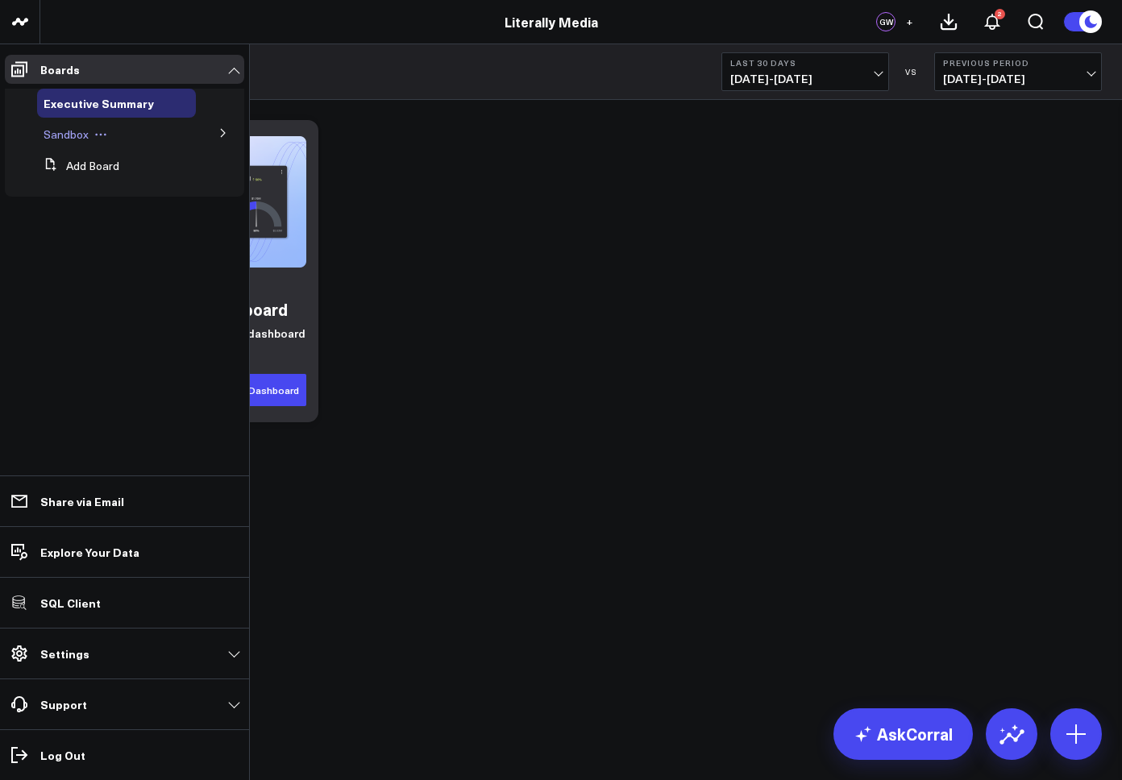
click at [170, 132] on div "Sandbox" at bounding box center [116, 134] width 159 height 29
click at [219, 137] on icon at bounding box center [223, 133] width 10 height 10
click at [93, 164] on span "YouTube Analytics" at bounding box center [100, 163] width 94 height 15
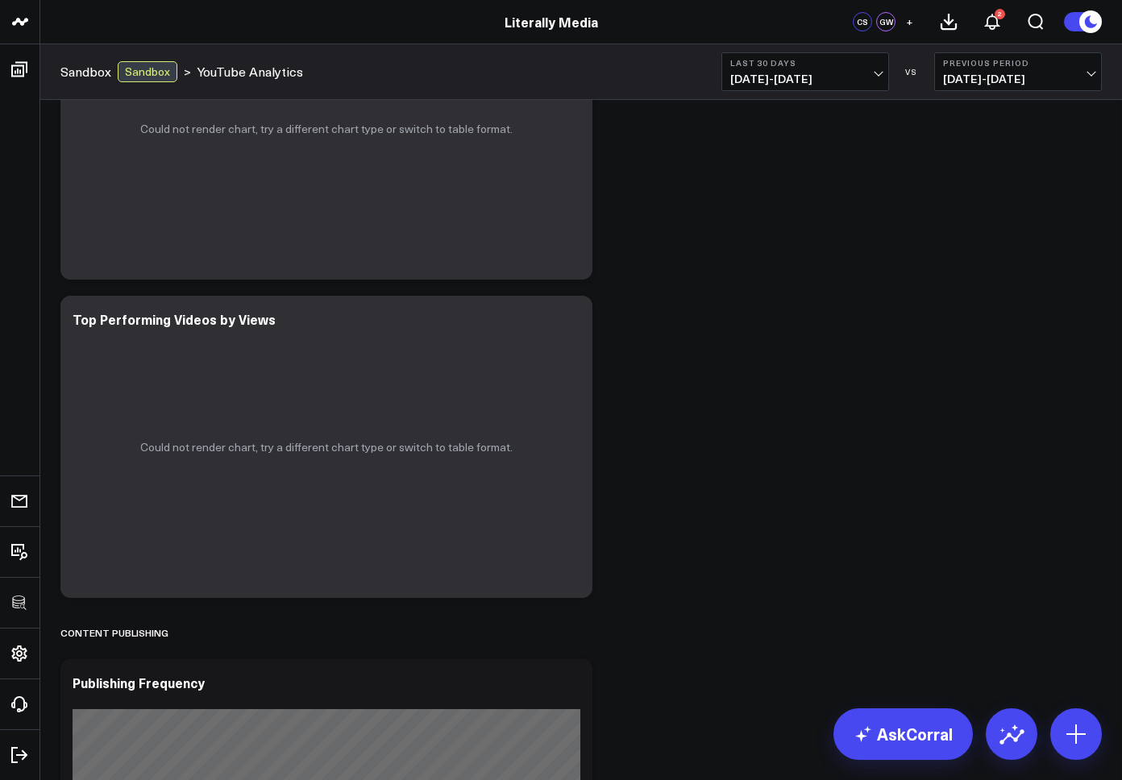
scroll to position [1209, 0]
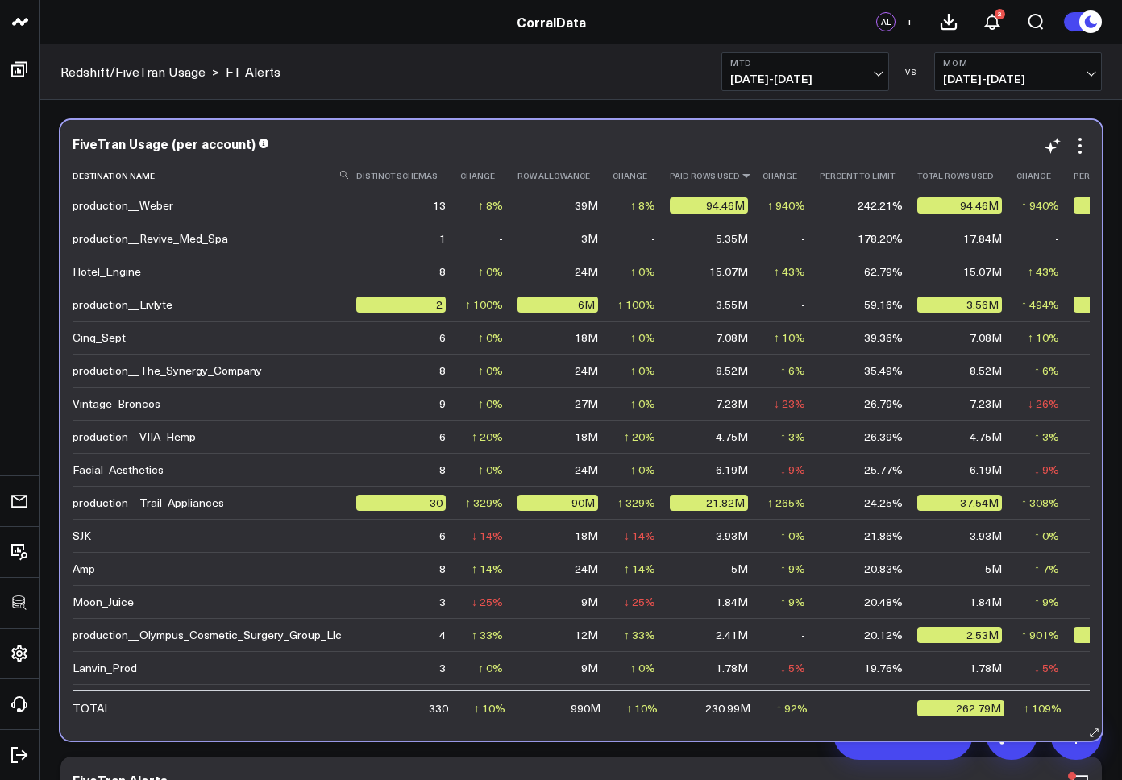
click at [740, 178] on icon at bounding box center [746, 176] width 13 height 10
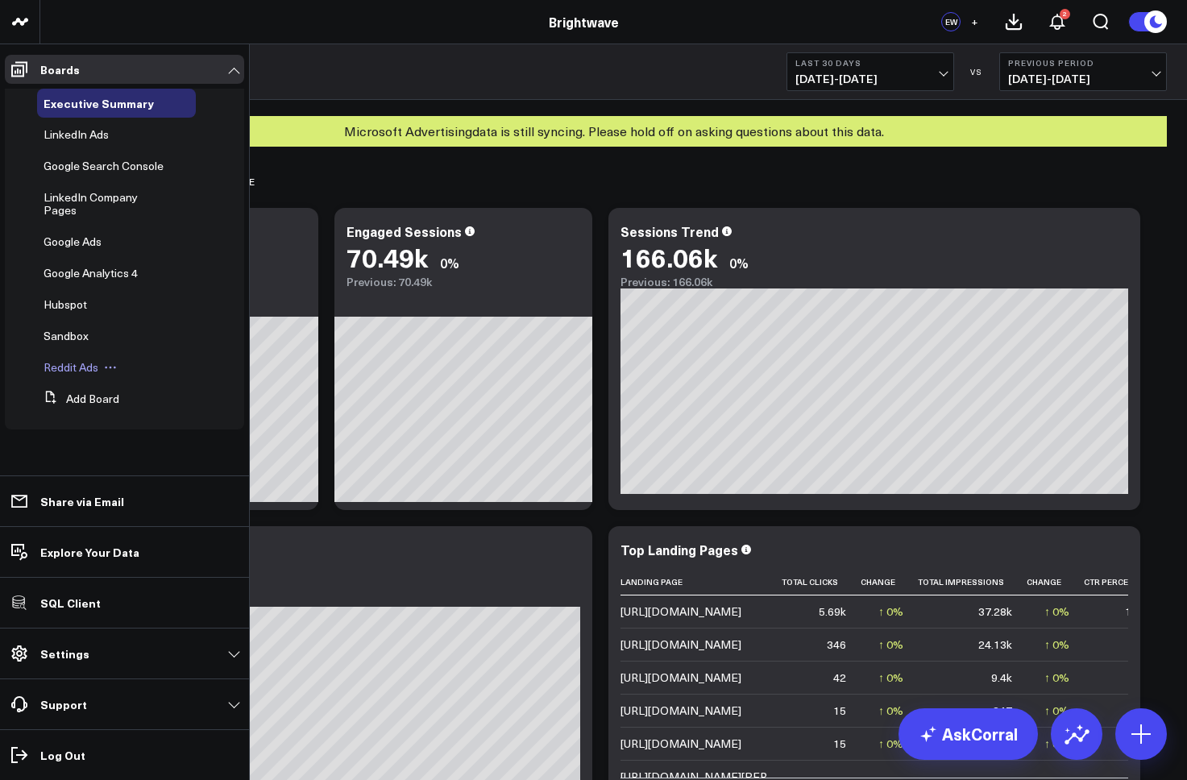
click at [64, 360] on span "Reddit Ads" at bounding box center [71, 367] width 55 height 15
click at [77, 360] on span "Reddit Ads" at bounding box center [71, 367] width 55 height 15
